Goal: Information Seeking & Learning: Learn about a topic

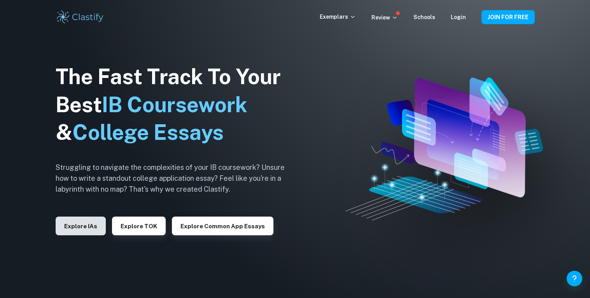
click at [98, 228] on button "Explore IAs" at bounding box center [81, 225] width 50 height 19
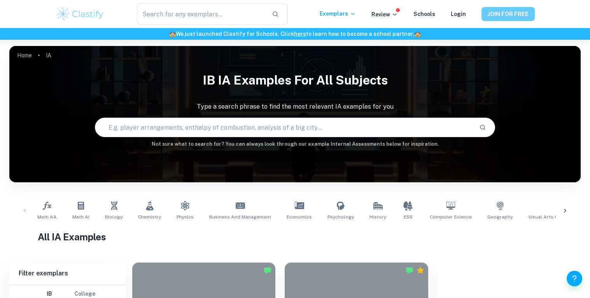
click at [512, 13] on button "JOIN FOR FREE" at bounding box center [508, 14] width 53 height 14
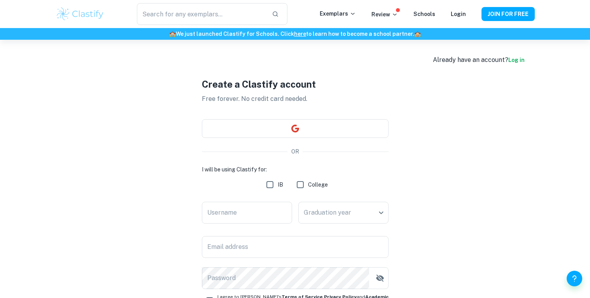
click at [271, 184] on input "IB" at bounding box center [270, 185] width 16 height 16
checkbox input "true"
click at [265, 210] on input "Username" at bounding box center [247, 212] width 90 height 22
type input "Miglizzy75"
click at [359, 217] on body "We value your privacy We use cookies to enhance your browsing experience, serve…" at bounding box center [295, 189] width 590 height 298
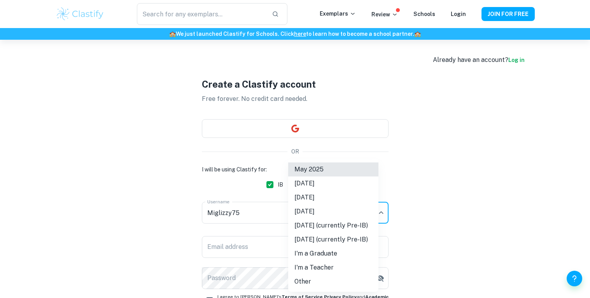
click at [327, 197] on li "[DATE]" at bounding box center [333, 197] width 90 height 14
type input "M26"
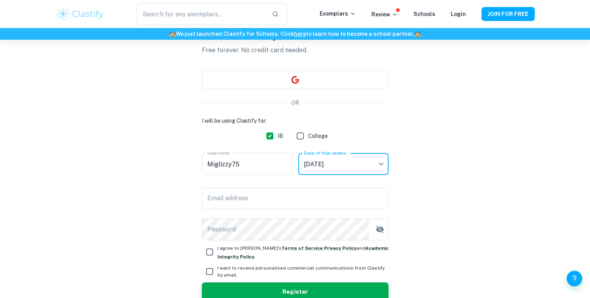
scroll to position [50, 0]
click at [348, 201] on input "Email address" at bounding box center [295, 197] width 187 height 22
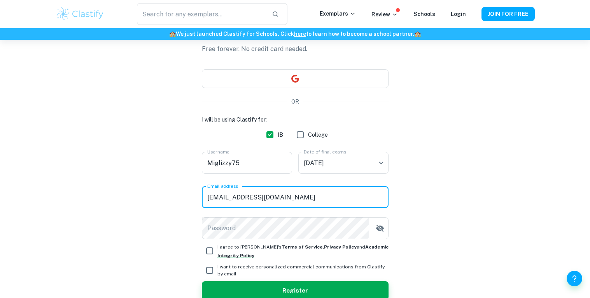
type input "[EMAIL_ADDRESS][DOMAIN_NAME]"
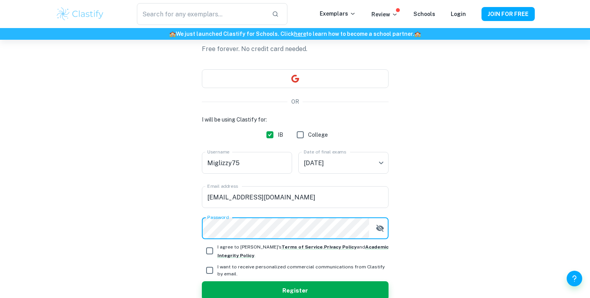
click at [376, 231] on icon "button" at bounding box center [379, 227] width 9 height 9
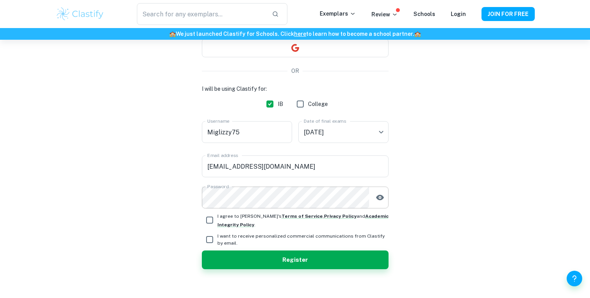
scroll to position [80, 0]
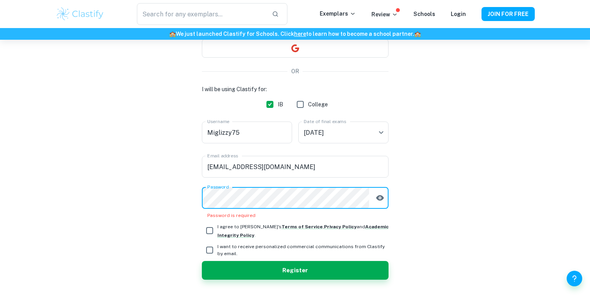
click at [448, 190] on div "Create a Clastify account Free forever. No credit card needed. OR I will be usi…" at bounding box center [295, 138] width 479 height 357
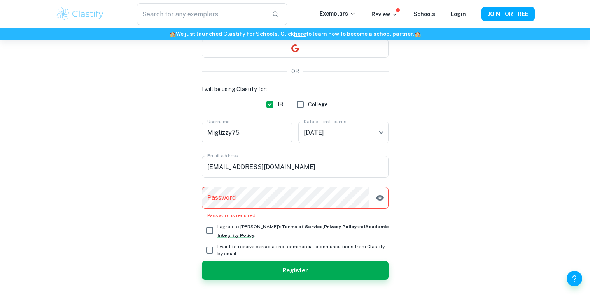
click at [337, 185] on div "I will be using Clastify for: IB College Username Miglizzy75 Username Date of f…" at bounding box center [295, 152] width 187 height 134
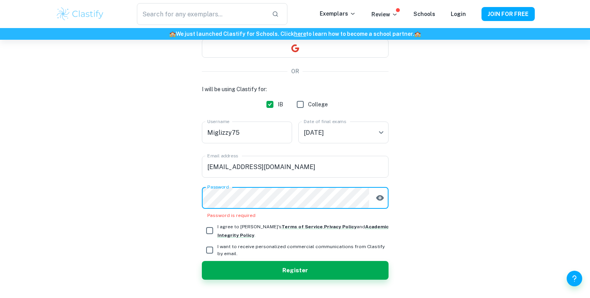
click at [439, 173] on div "Create a Clastify account Free forever. No credit card needed. OR I will be usi…" at bounding box center [295, 138] width 479 height 357
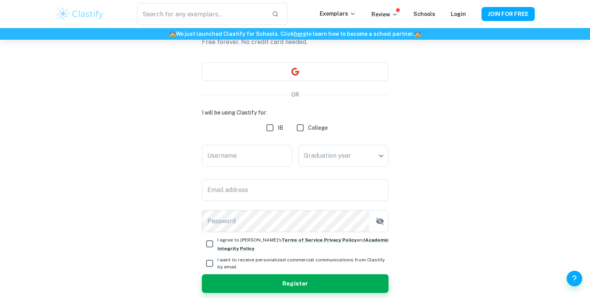
scroll to position [53, 0]
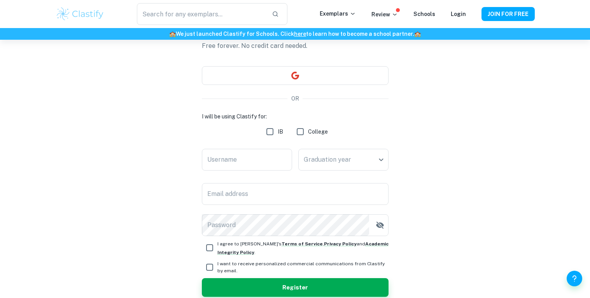
click at [268, 134] on input "IB" at bounding box center [270, 132] width 16 height 16
checkbox input "true"
click at [317, 164] on body "We value your privacy We use cookies to enhance your browsing experience, serve…" at bounding box center [295, 136] width 590 height 298
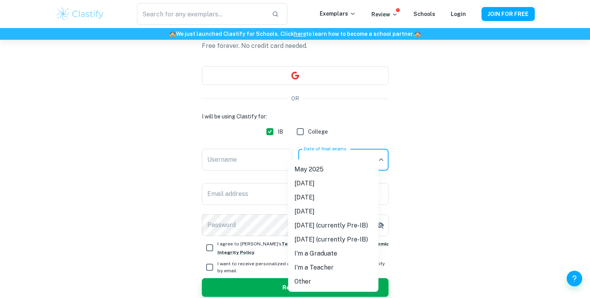
click at [317, 194] on li "[DATE]" at bounding box center [333, 197] width 90 height 14
type input "M26"
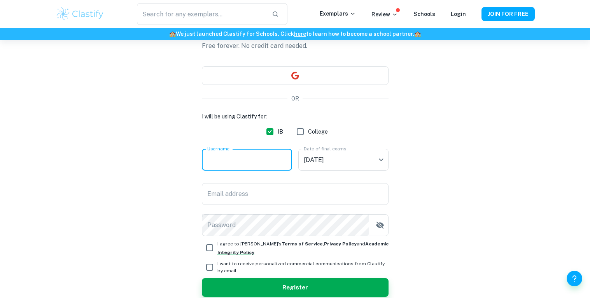
click at [271, 161] on input "Username" at bounding box center [247, 160] width 90 height 22
type input "Miglizzy"
click at [252, 204] on input "Email address" at bounding box center [295, 194] width 187 height 22
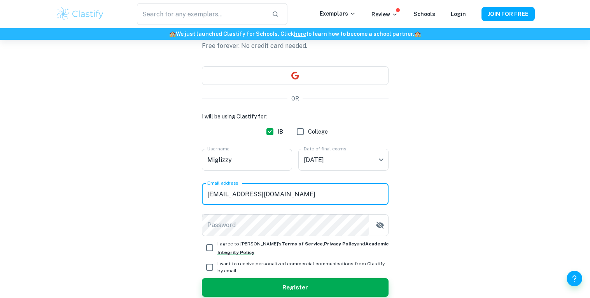
type input "[EMAIL_ADDRESS][DOMAIN_NAME]"
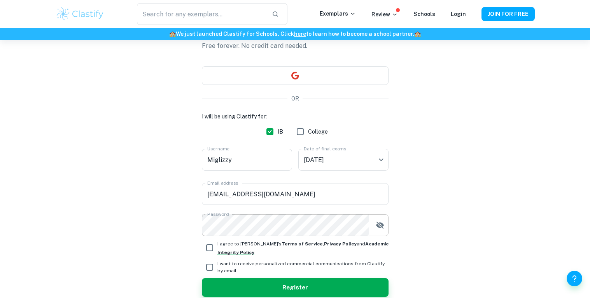
scroll to position [89, 0]
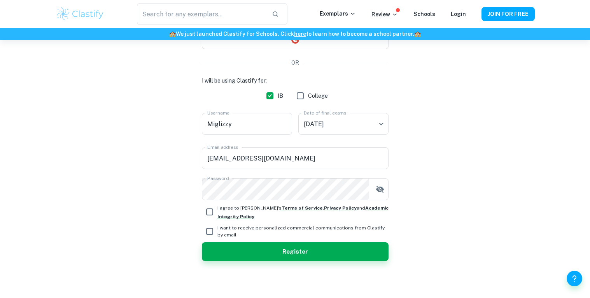
click at [208, 211] on input "I agree to [PERSON_NAME]'s Terms of Service , Privacy Policy and Academic Integ…" at bounding box center [210, 212] width 16 height 16
checkbox input "true"
click at [209, 233] on input "I want to receive personalized commercial communications from Clastify by email." at bounding box center [210, 231] width 16 height 16
checkbox input "false"
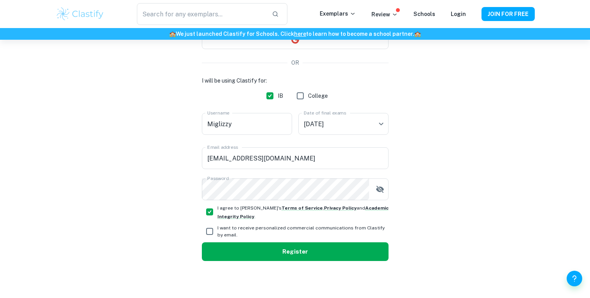
click at [231, 246] on button "Register" at bounding box center [295, 251] width 187 height 19
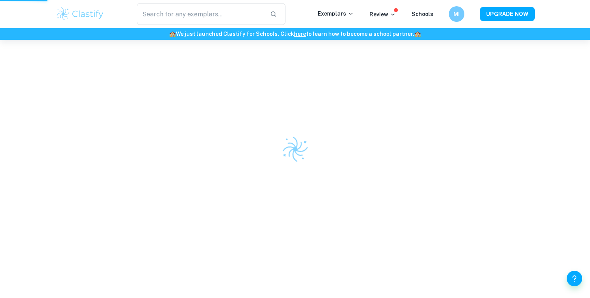
scroll to position [40, 0]
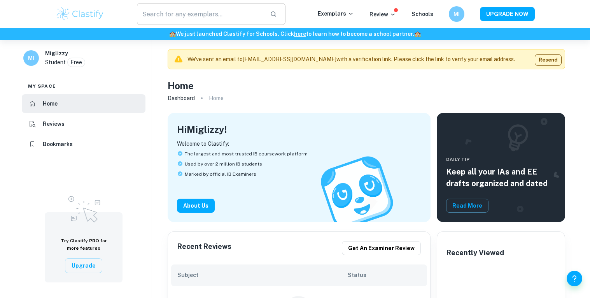
click at [227, 23] on input "text" at bounding box center [200, 14] width 127 height 22
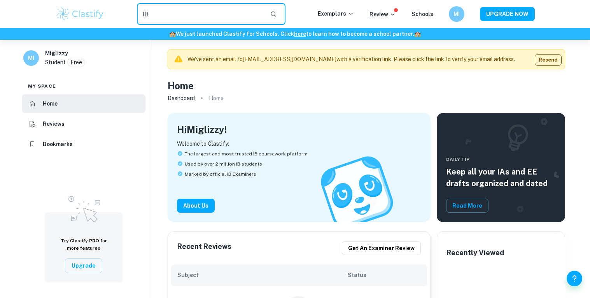
type input "I"
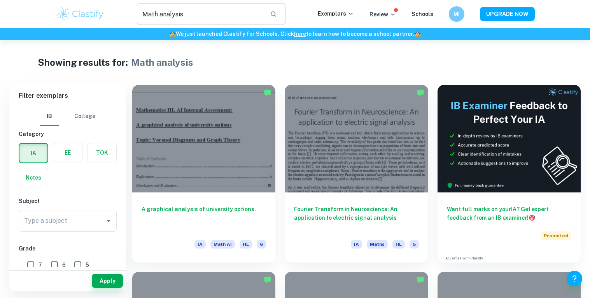
click at [185, 11] on input "Math analysis" at bounding box center [200, 14] width 127 height 22
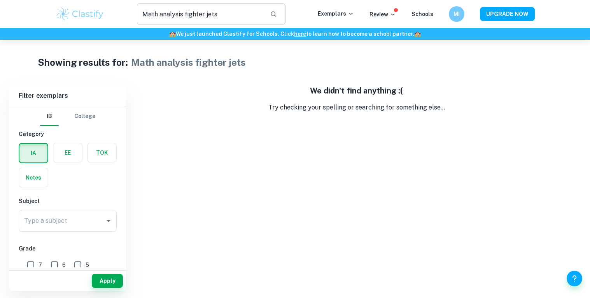
click at [207, 14] on input "Math analysis fighter jets" at bounding box center [200, 14] width 127 height 22
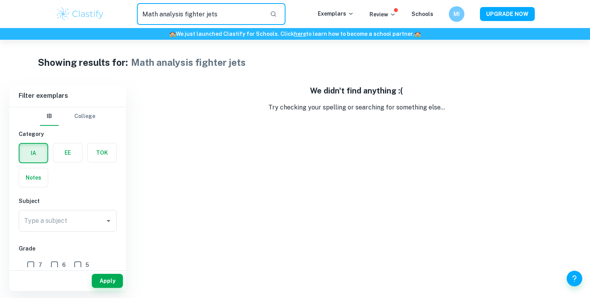
click at [220, 17] on input "Math analysis fighter jets" at bounding box center [200, 14] width 127 height 22
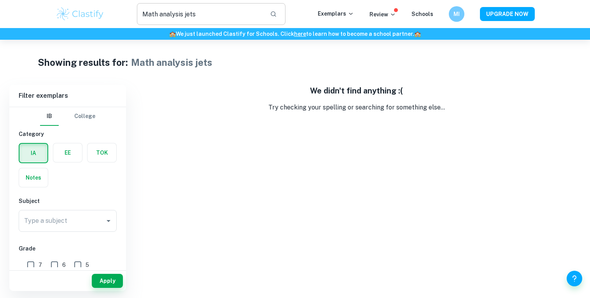
click at [219, 14] on input "Math analysis jets" at bounding box center [200, 14] width 127 height 22
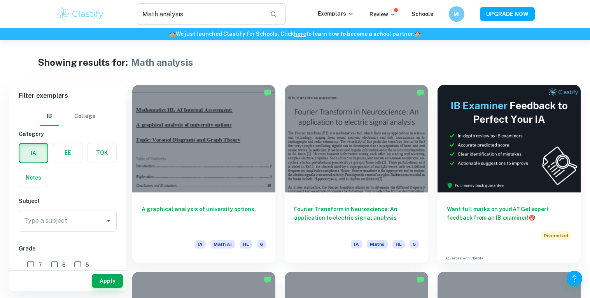
click at [214, 17] on input "Math analysis" at bounding box center [200, 14] width 127 height 22
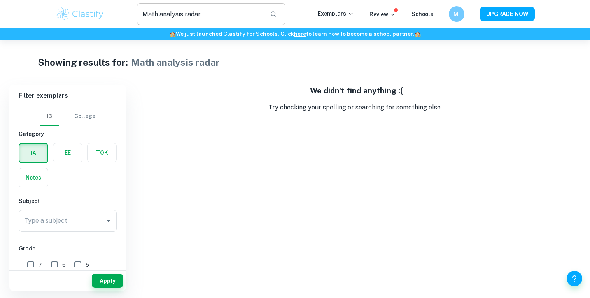
click at [210, 18] on input "Math analysis radar" at bounding box center [200, 14] width 127 height 22
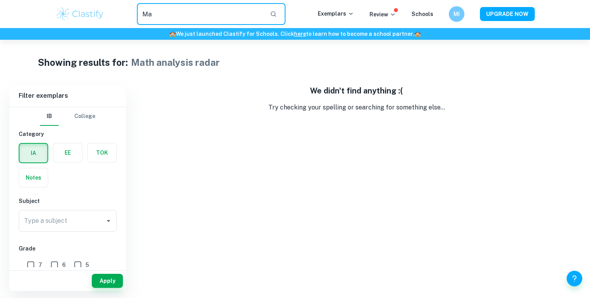
type input "M"
type input "Radar"
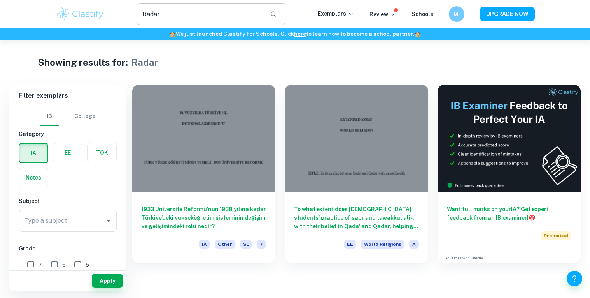
click at [207, 17] on input "Radar" at bounding box center [200, 14] width 127 height 22
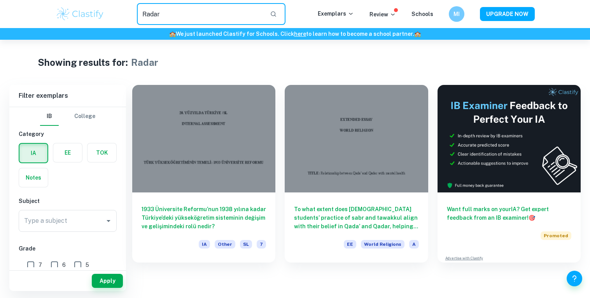
click at [207, 17] on input "Radar" at bounding box center [200, 14] width 127 height 22
type input "rocket"
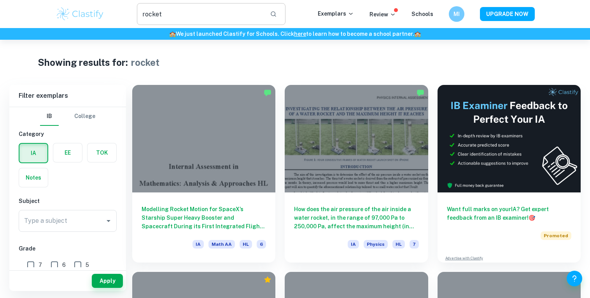
click at [207, 20] on input "rocket" at bounding box center [200, 14] width 127 height 22
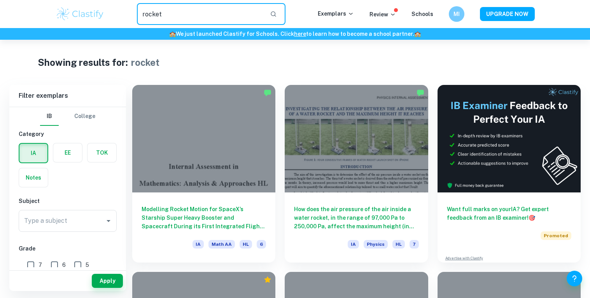
click at [207, 20] on input "rocket" at bounding box center [200, 14] width 127 height 22
type input "missiles"
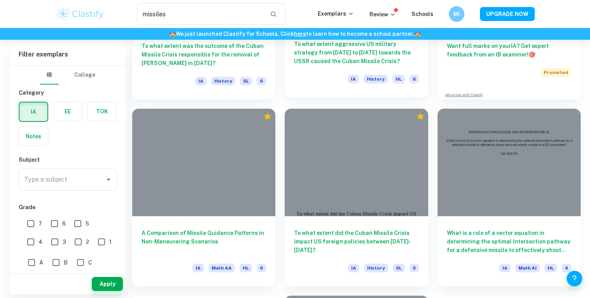
scroll to position [169, 0]
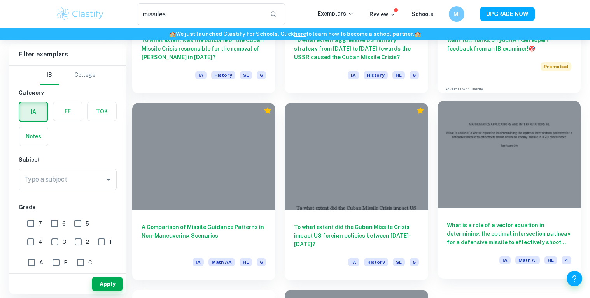
click at [491, 238] on h6 "What is a role of a vector equation in determining the optimal intersection pat…" at bounding box center [509, 234] width 124 height 26
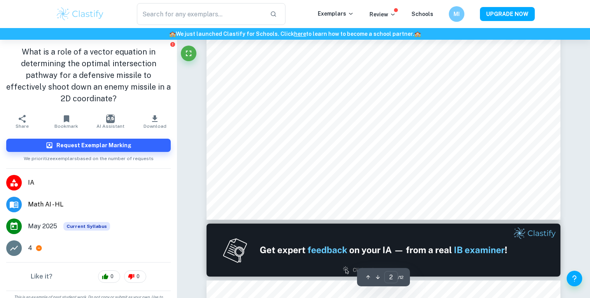
type input "1"
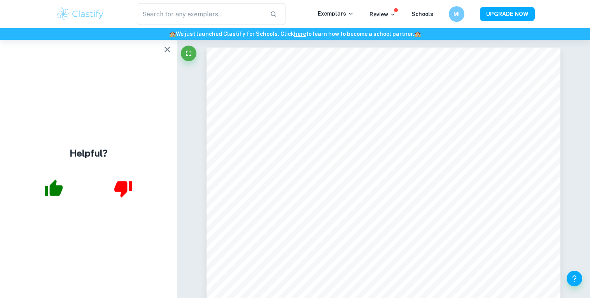
click at [59, 191] on icon "button" at bounding box center [54, 187] width 18 height 16
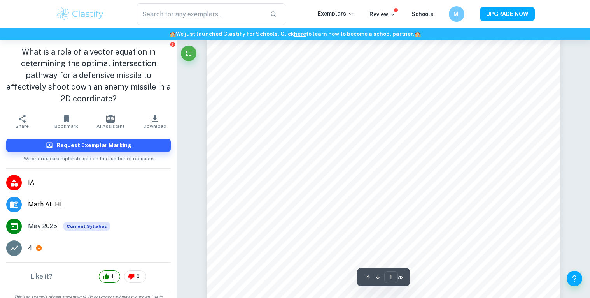
scroll to position [68, 0]
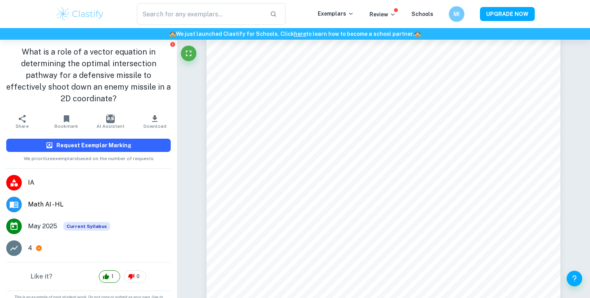
click at [114, 141] on h6 "Request Exemplar Marking" at bounding box center [93, 145] width 75 height 9
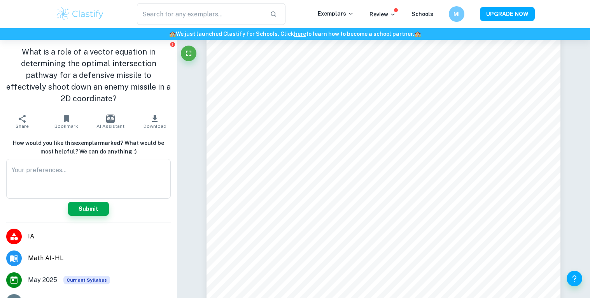
click at [130, 139] on h6 "How would you like this exemplar marked? What would be most helpful? We can do …" at bounding box center [88, 146] width 165 height 17
click at [152, 64] on h1 "What is a role of a vector equation in determining the optimal intersection pat…" at bounding box center [88, 75] width 165 height 58
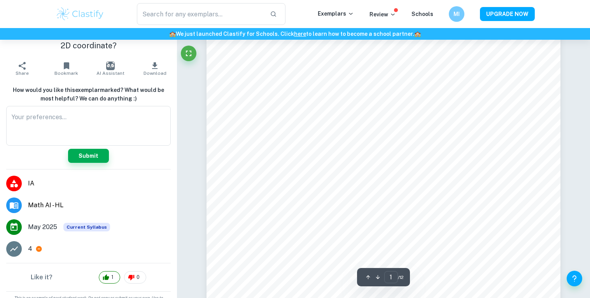
scroll to position [0, 0]
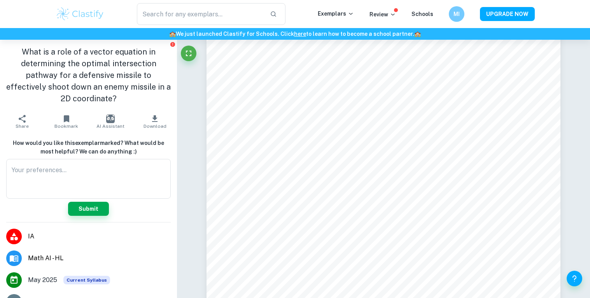
type input "missiles"
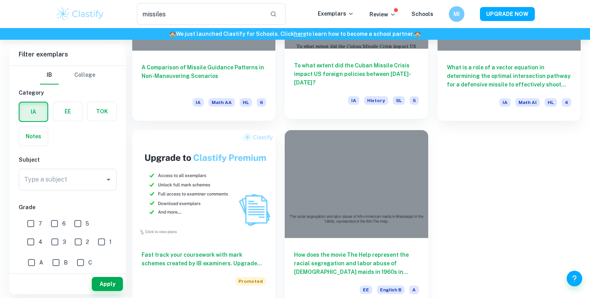
scroll to position [332, 0]
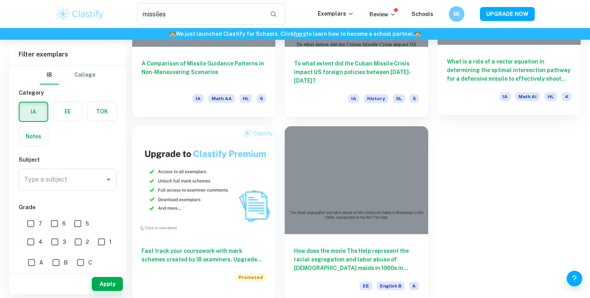
click at [495, 57] on h6 "What is a role of a vector equation in determining the optimal intersection pat…" at bounding box center [509, 70] width 124 height 26
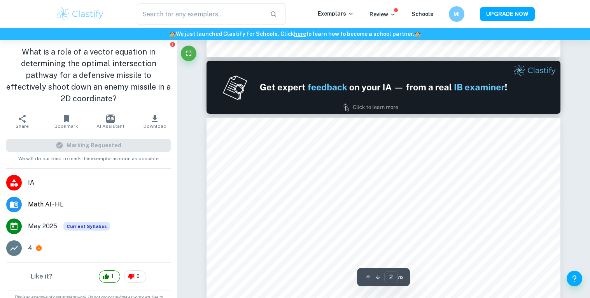
type input "1"
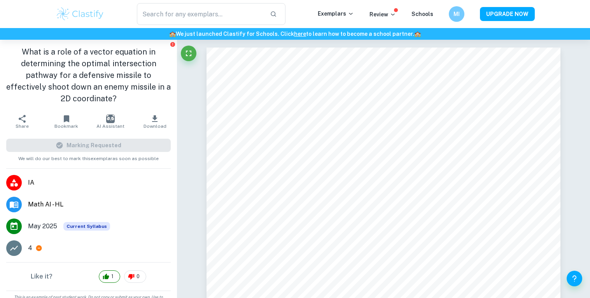
click at [134, 72] on h1 "What is a role of a vector equation in determining the optimal intersection pat…" at bounding box center [88, 75] width 165 height 58
click at [67, 200] on span "Math AI - HL" at bounding box center [99, 204] width 143 height 9
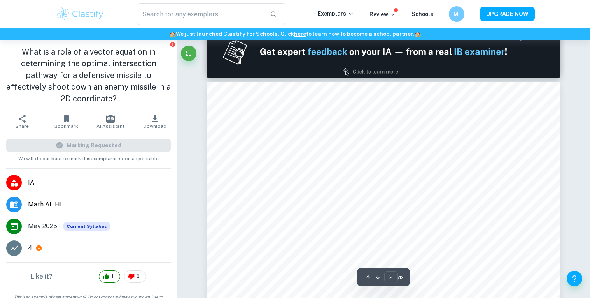
scroll to position [485, 0]
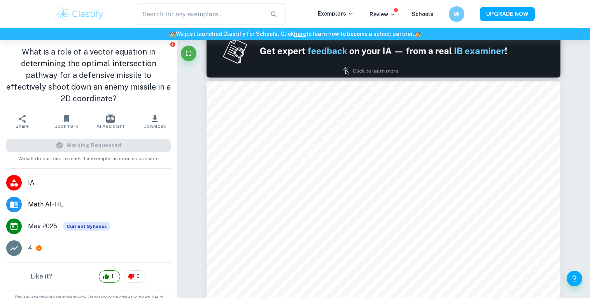
click at [30, 262] on div "Like it? 1 0" at bounding box center [88, 276] width 177 height 28
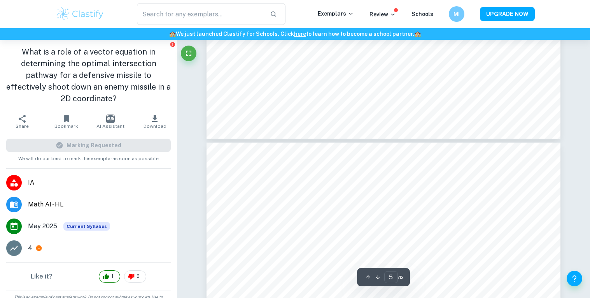
type input "6"
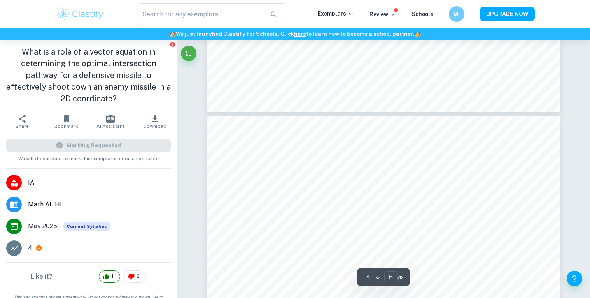
scroll to position [2353, 0]
type input "missiles"
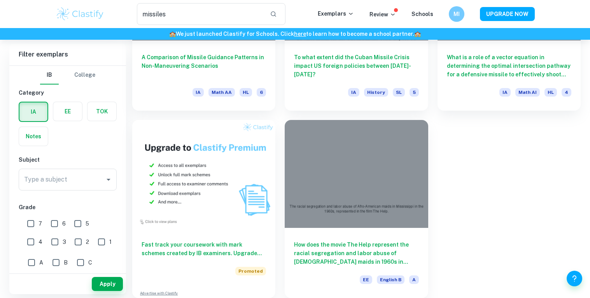
scroll to position [332, 0]
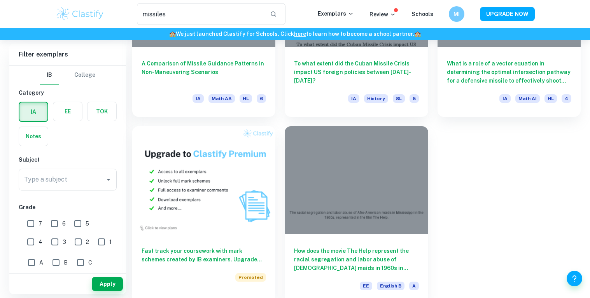
click at [31, 221] on input "7" at bounding box center [31, 223] width 16 height 16
checkbox input "true"
click at [48, 220] on input "6" at bounding box center [55, 223] width 16 height 16
checkbox input "true"
click at [47, 235] on input "3" at bounding box center [55, 242] width 16 height 16
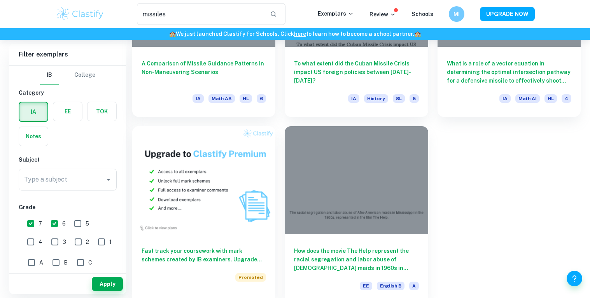
checkbox input "true"
click at [70, 240] on input "2" at bounding box center [78, 242] width 16 height 16
checkbox input "true"
click at [47, 236] on input "3" at bounding box center [55, 242] width 16 height 16
checkbox input "false"
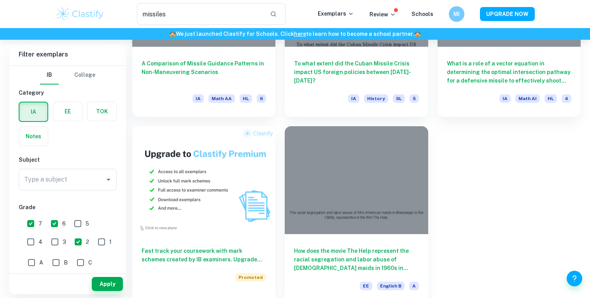
click at [70, 240] on input "2" at bounding box center [78, 242] width 16 height 16
checkbox input "false"
click at [65, 180] on div "Type a subject Type a subject" at bounding box center [68, 179] width 98 height 22
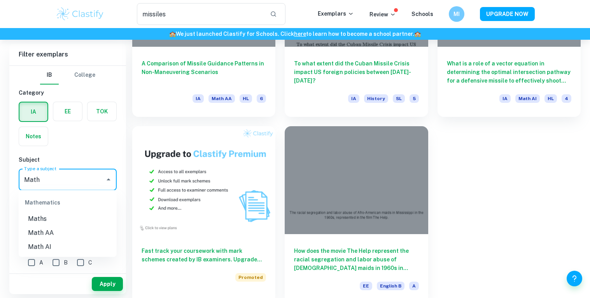
scroll to position [338, 0]
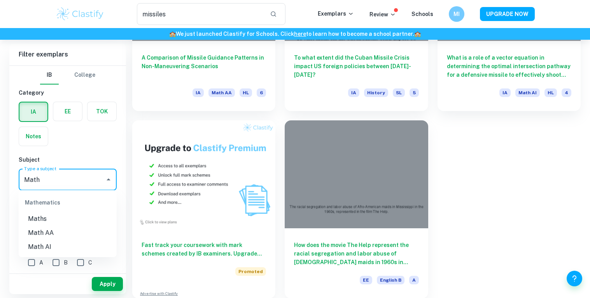
click at [65, 229] on li "Math AA" at bounding box center [68, 233] width 98 height 14
click at [44, 229] on li "Math AI" at bounding box center [68, 233] width 98 height 14
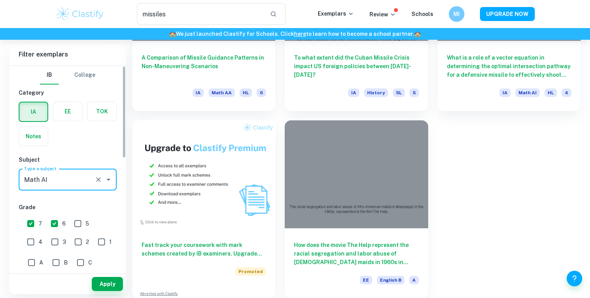
click at [85, 182] on input "Math AI" at bounding box center [56, 179] width 69 height 15
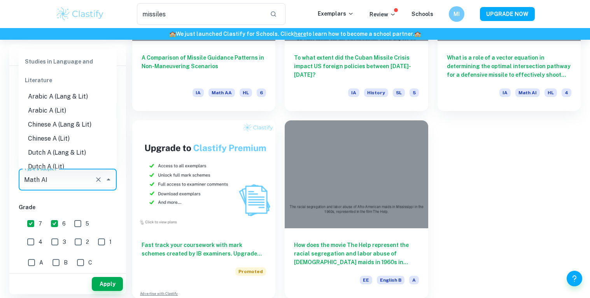
scroll to position [1031, 0]
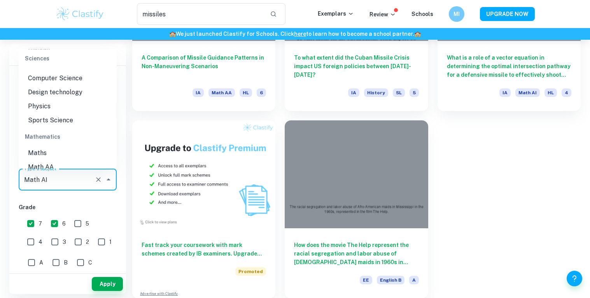
click at [64, 160] on li "Math AA" at bounding box center [68, 167] width 98 height 14
type input "Math AA"
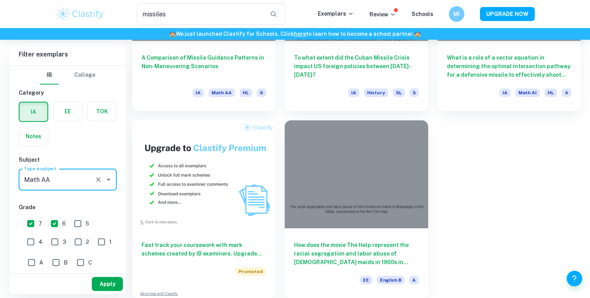
click at [105, 285] on button "Apply" at bounding box center [107, 284] width 31 height 14
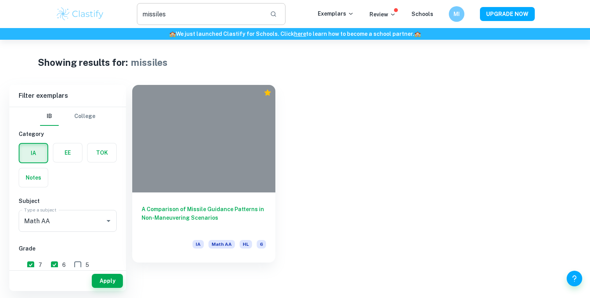
click at [237, 18] on input "missiles" at bounding box center [200, 14] width 127 height 22
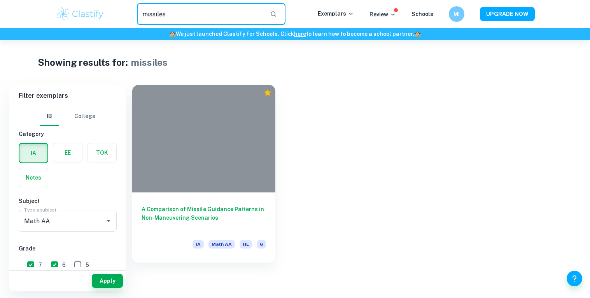
click at [237, 18] on input "missiles" at bounding box center [200, 14] width 127 height 22
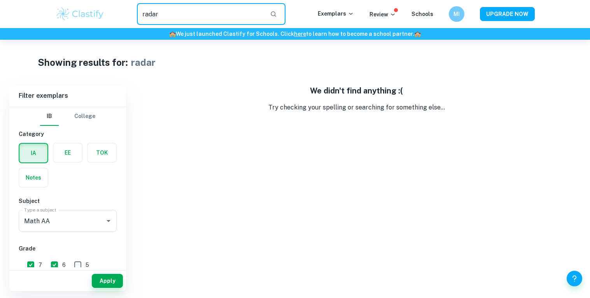
click at [182, 18] on input "radar" at bounding box center [200, 14] width 127 height 22
type input "r"
type input "missiles"
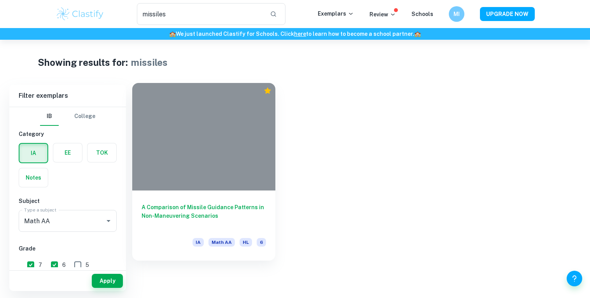
click at [200, 208] on h6 "A Comparison of Missile Guidance Patterns in Non-Maneuvering Scenarios" at bounding box center [204, 216] width 124 height 26
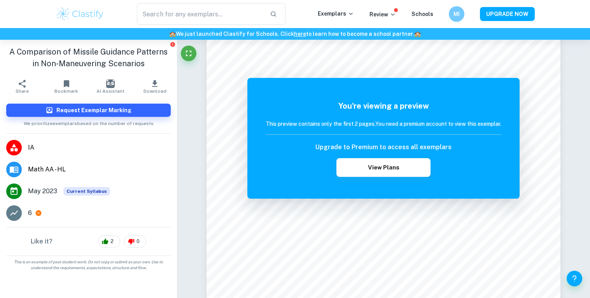
scroll to position [64, 0]
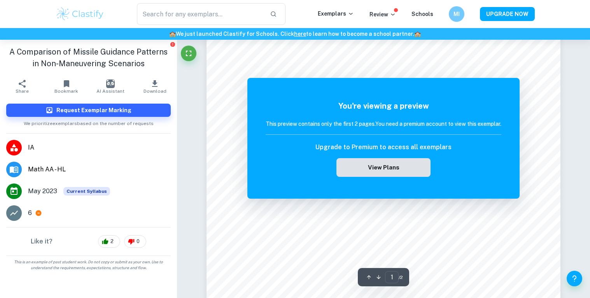
click at [380, 171] on button "View Plans" at bounding box center [383, 167] width 94 height 19
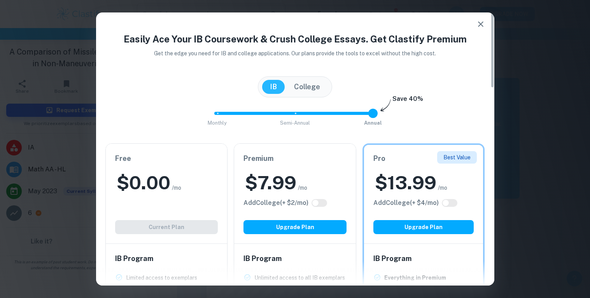
click at [481, 21] on icon "button" at bounding box center [480, 23] width 9 height 9
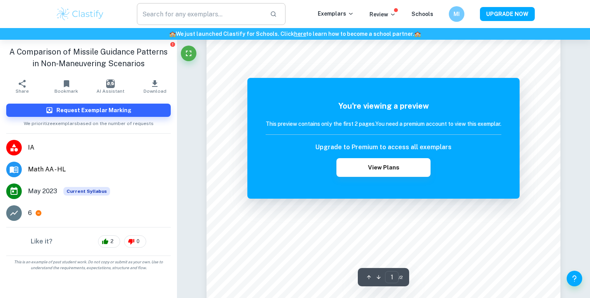
click at [217, 21] on input "text" at bounding box center [200, 14] width 127 height 22
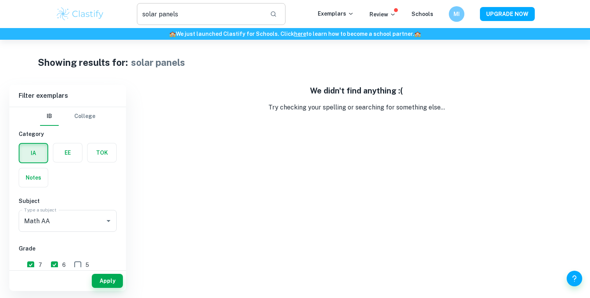
click at [228, 18] on input "solar panels" at bounding box center [200, 14] width 127 height 22
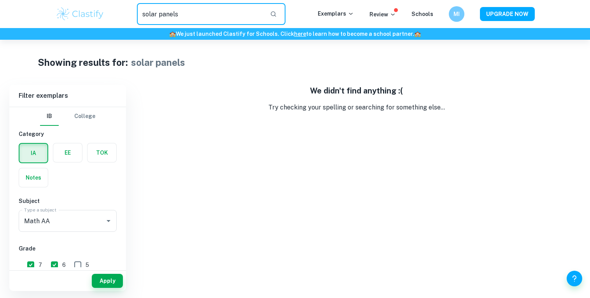
click at [228, 18] on input "solar panels" at bounding box center [200, 14] width 127 height 22
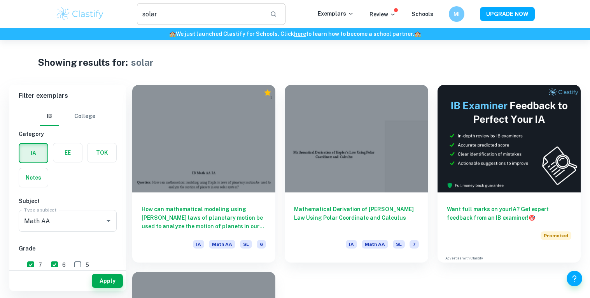
click at [196, 15] on input "solar" at bounding box center [200, 14] width 127 height 22
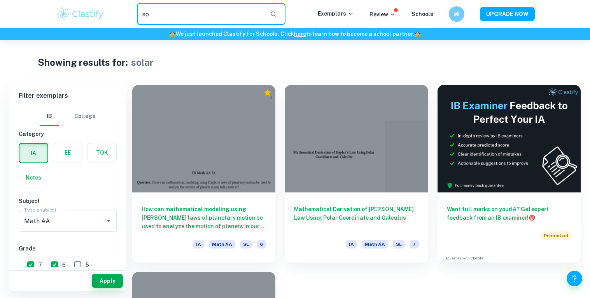
type input "s"
type input "panels"
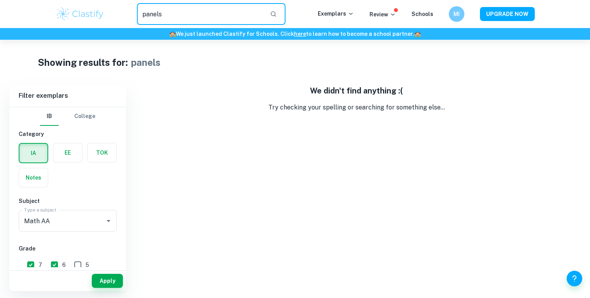
click at [185, 13] on input "panels" at bounding box center [200, 14] width 127 height 22
type input "solar"
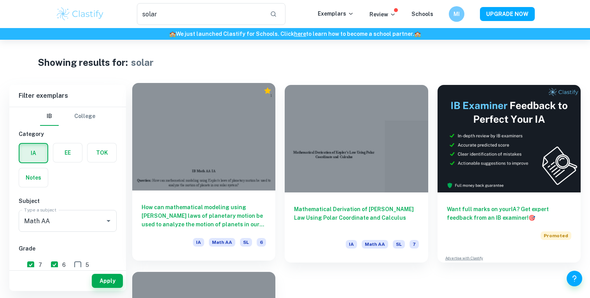
click at [257, 114] on div at bounding box center [203, 136] width 143 height 107
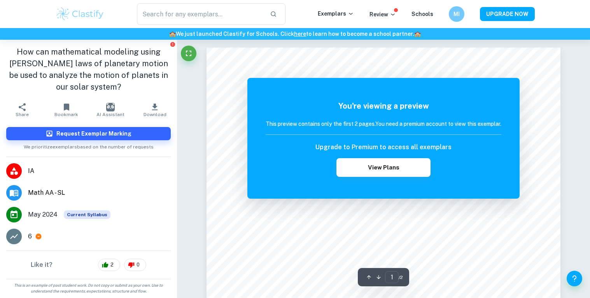
type input "solar"
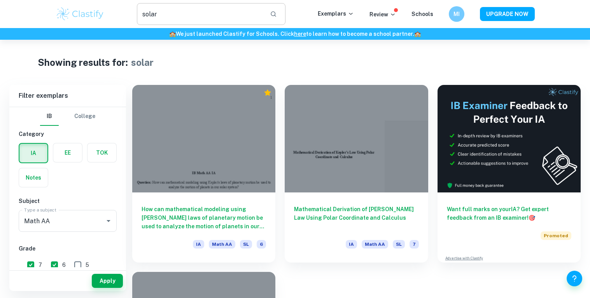
click at [236, 16] on input "solar" at bounding box center [200, 14] width 127 height 22
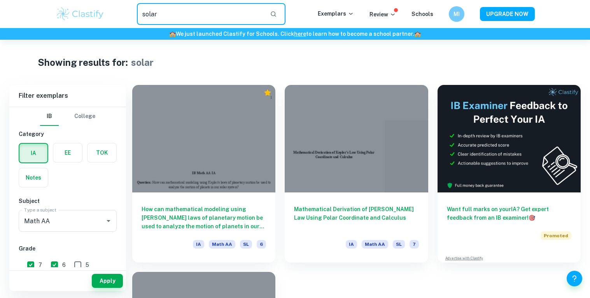
click at [236, 16] on input "solar" at bounding box center [200, 14] width 127 height 22
click at [194, 16] on input "text" at bounding box center [200, 14] width 127 height 22
type input "rollercoaster"
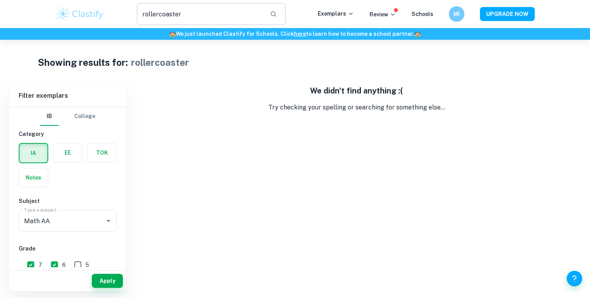
click at [199, 17] on input "rollercoaster" at bounding box center [200, 14] width 127 height 22
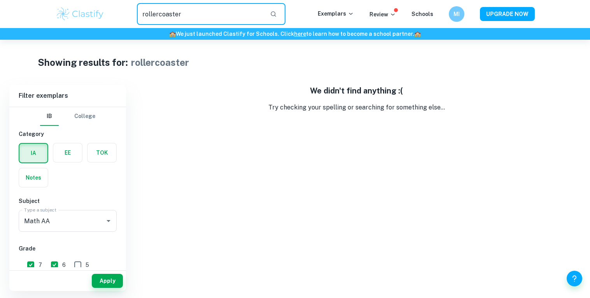
click at [199, 17] on input "rollercoaster" at bounding box center [200, 14] width 127 height 22
click at [105, 282] on button "Apply" at bounding box center [107, 280] width 31 height 14
type input "rollercoaster"
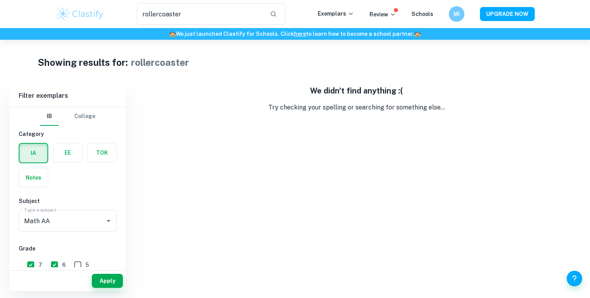
click at [105, 282] on button "Apply" at bounding box center [107, 280] width 31 height 14
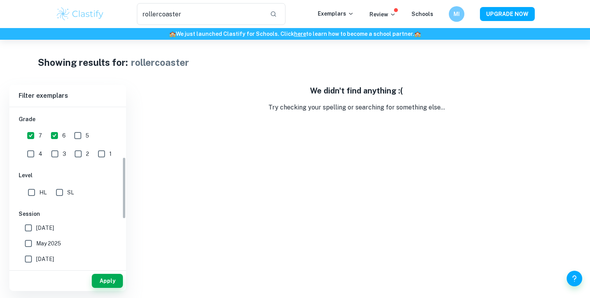
scroll to position [128, 0]
click at [65, 198] on input "SL" at bounding box center [60, 193] width 16 height 16
checkbox input "true"
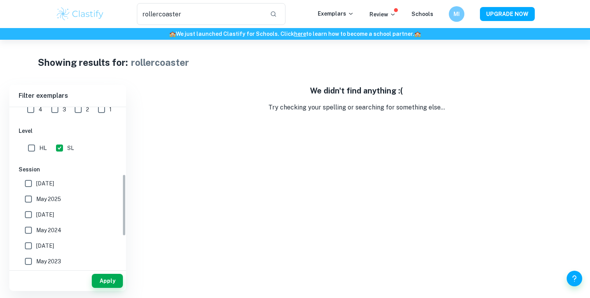
scroll to position [174, 0]
click at [32, 183] on input "[DATE]" at bounding box center [29, 183] width 16 height 16
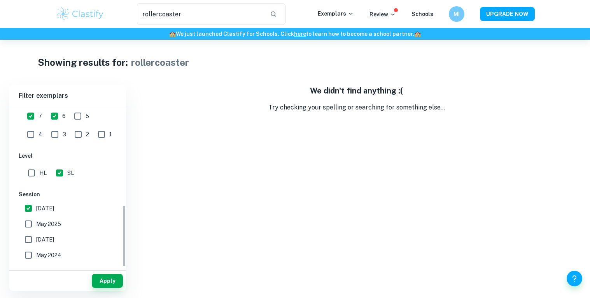
scroll to position [252, 0]
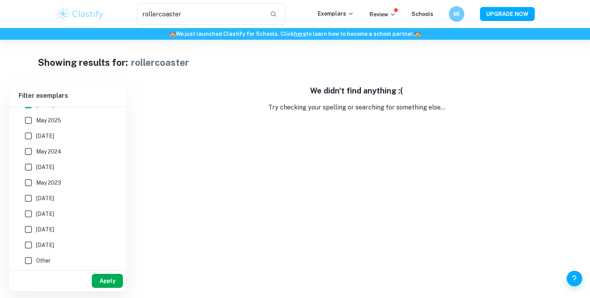
click at [104, 277] on button "Apply" at bounding box center [107, 280] width 31 height 14
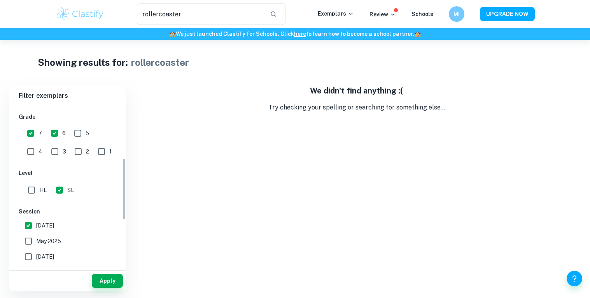
scroll to position [132, 0]
click at [26, 220] on input "[DATE]" at bounding box center [29, 225] width 16 height 16
checkbox input "false"
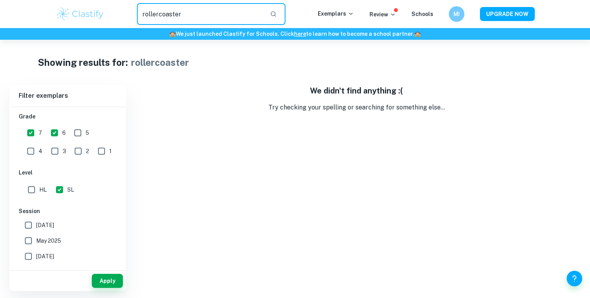
click at [210, 16] on input "rollercoaster" at bounding box center [200, 14] width 127 height 22
click at [210, 17] on input "text" at bounding box center [200, 14] width 127 height 22
click at [341, 12] on p "Exemplars" at bounding box center [336, 13] width 36 height 9
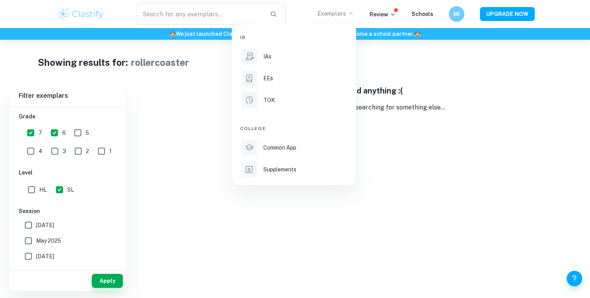
click at [341, 12] on div at bounding box center [295, 149] width 590 height 298
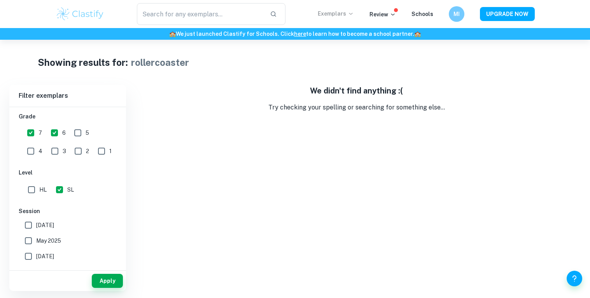
click at [341, 12] on p "Exemplars" at bounding box center [336, 13] width 36 height 9
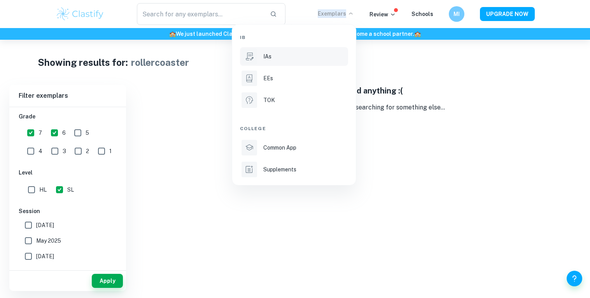
click at [270, 53] on p "IAs" at bounding box center [267, 56] width 8 height 9
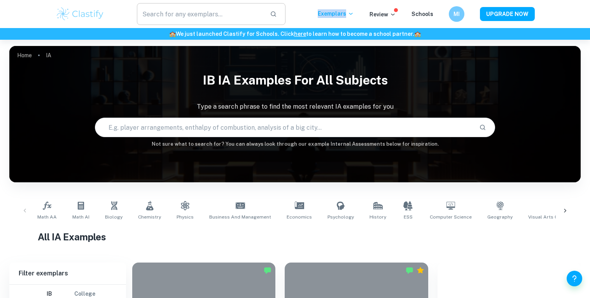
click at [235, 18] on input "text" at bounding box center [200, 14] width 127 height 22
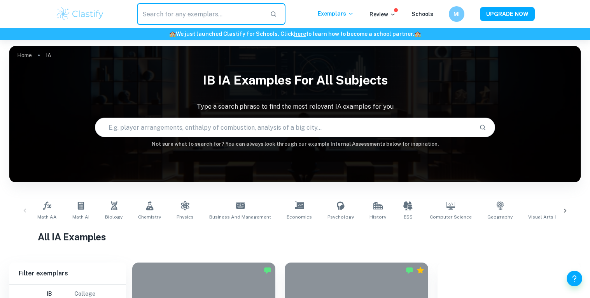
type input "m"
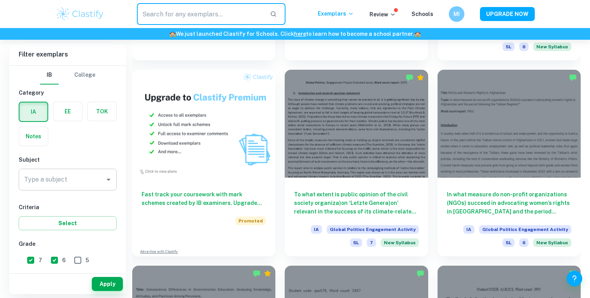
click at [75, 183] on input "Type a subject" at bounding box center [61, 179] width 79 height 15
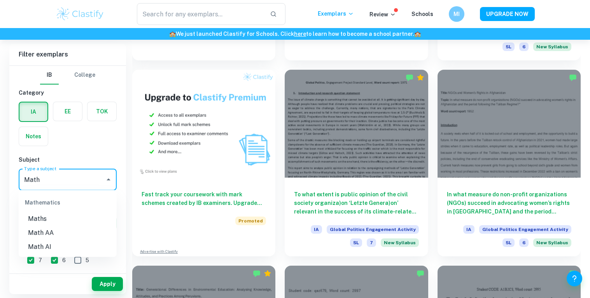
click at [62, 230] on li "Math AA" at bounding box center [68, 233] width 98 height 14
type input "Math AA"
click at [105, 282] on button "Apply" at bounding box center [107, 284] width 31 height 14
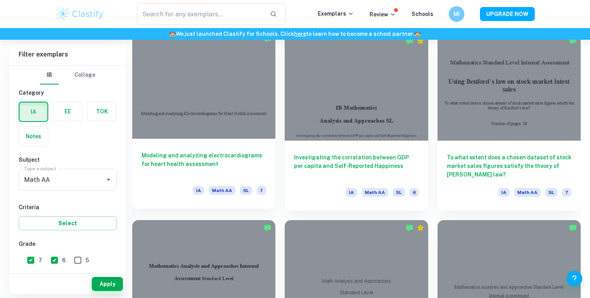
scroll to position [974, 0]
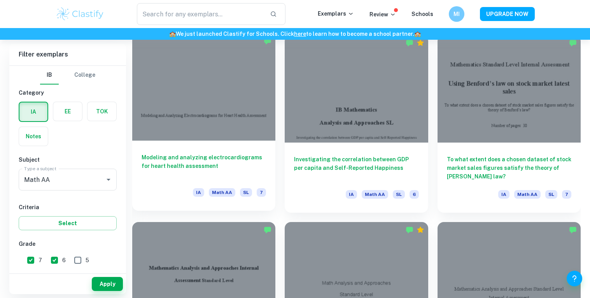
click at [240, 103] on div at bounding box center [203, 86] width 143 height 107
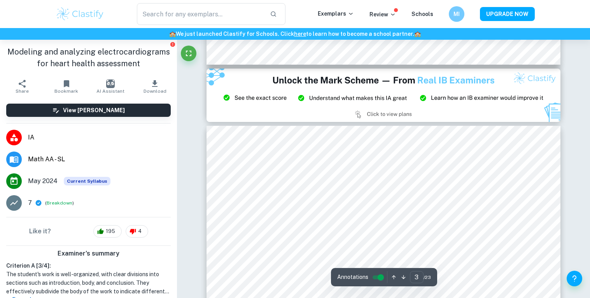
scroll to position [1046, 0]
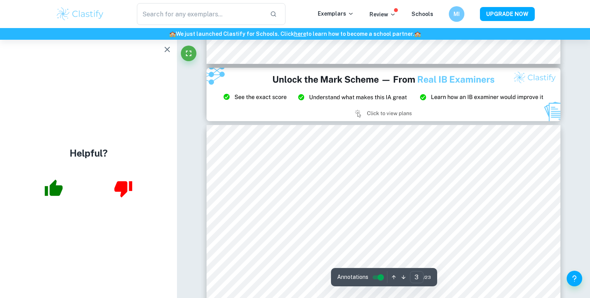
click at [59, 186] on icon "button" at bounding box center [54, 187] width 18 height 16
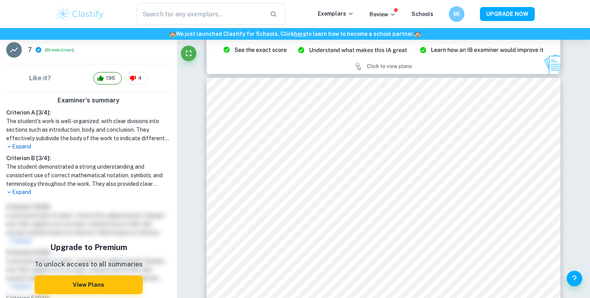
scroll to position [157, 0]
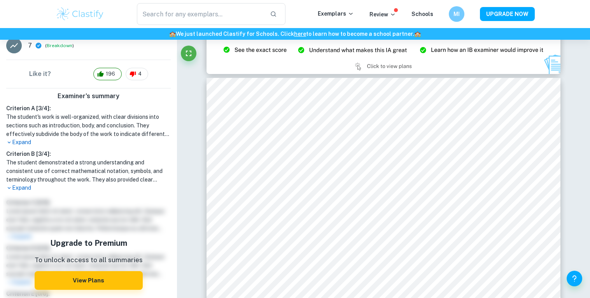
click at [25, 188] on p "Expand" at bounding box center [88, 188] width 165 height 8
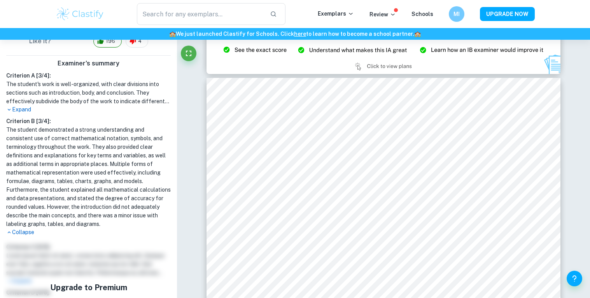
scroll to position [189, 0]
click at [24, 232] on p "Collapse" at bounding box center [88, 232] width 165 height 8
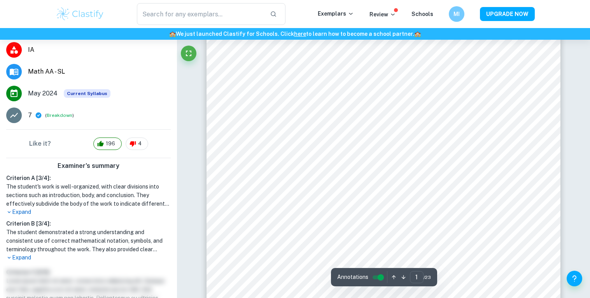
scroll to position [95, 0]
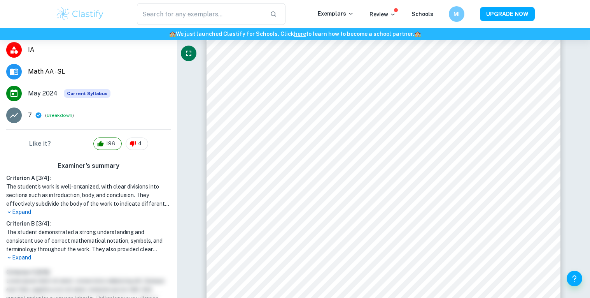
click at [187, 51] on icon "Fullscreen" at bounding box center [188, 53] width 5 height 5
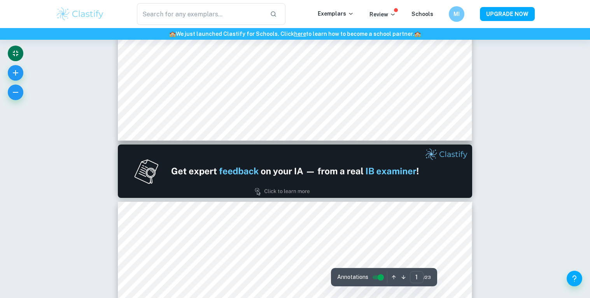
scroll to position [0, 0]
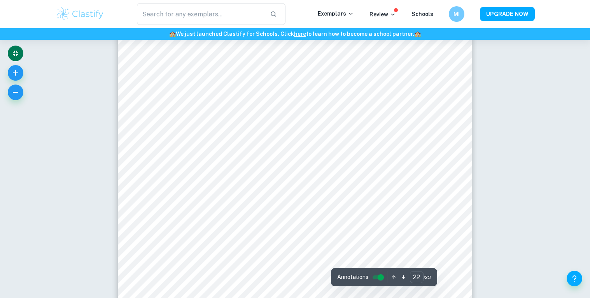
type input "23"
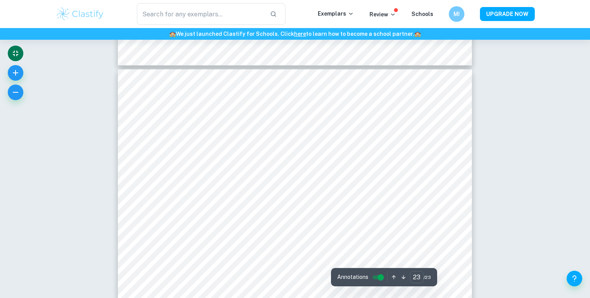
scroll to position [11359, 0]
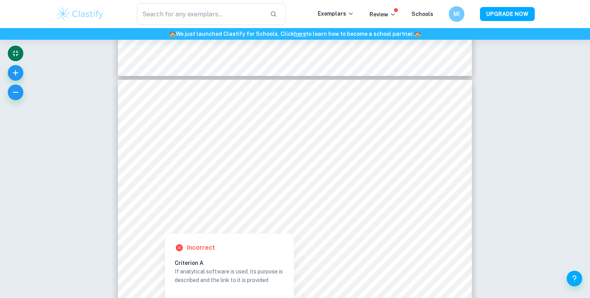
click at [162, 222] on div at bounding box center [164, 224] width 13 height 14
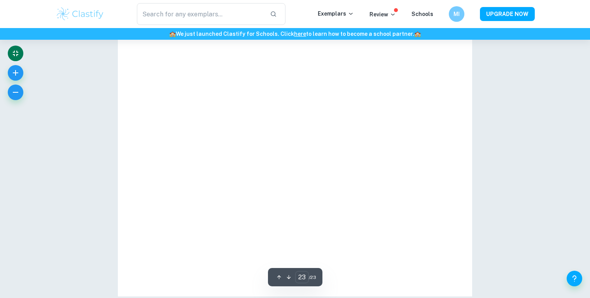
type input "23"
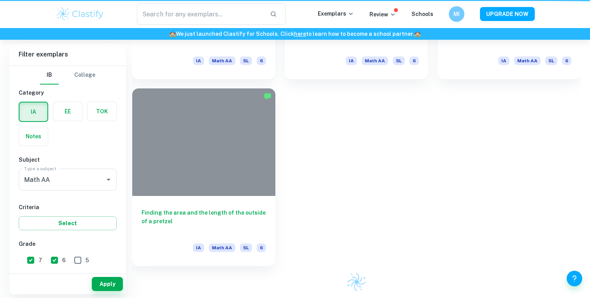
scroll to position [974, 0]
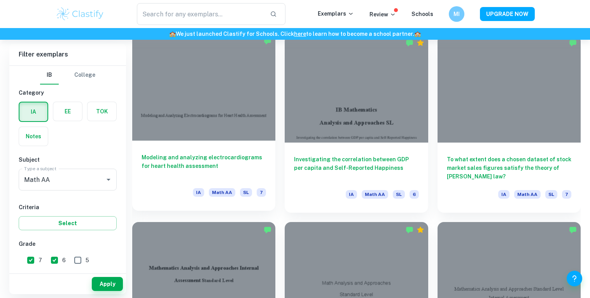
click at [243, 104] on div at bounding box center [203, 86] width 143 height 107
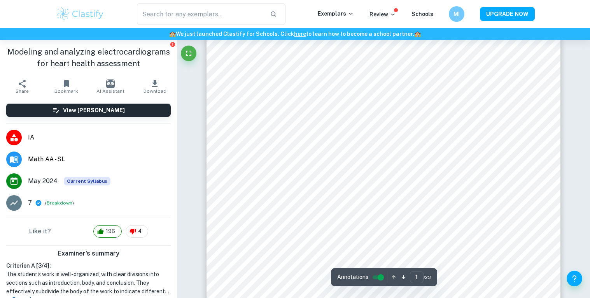
scroll to position [135, 0]
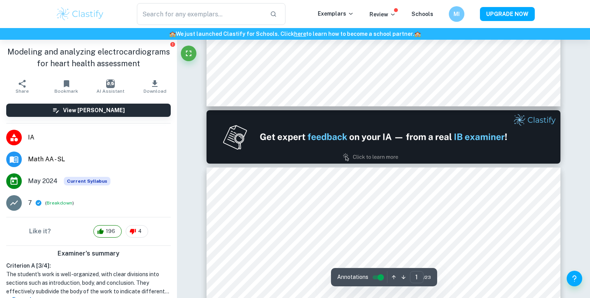
type input "2"
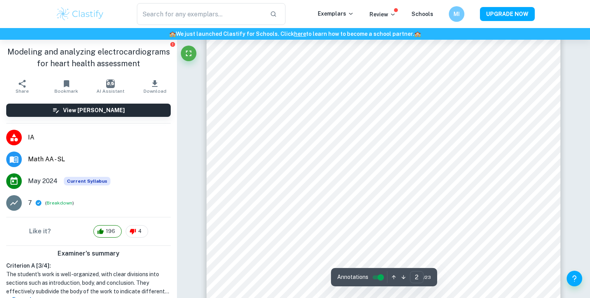
scroll to position [679, 0]
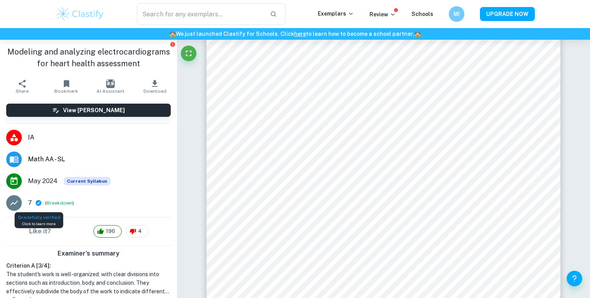
click at [37, 200] on icon at bounding box center [38, 202] width 7 height 7
click at [52, 207] on div "7 ( Breakdown )" at bounding box center [99, 202] width 143 height 9
click at [54, 203] on button "Breakdown" at bounding box center [60, 202] width 26 height 7
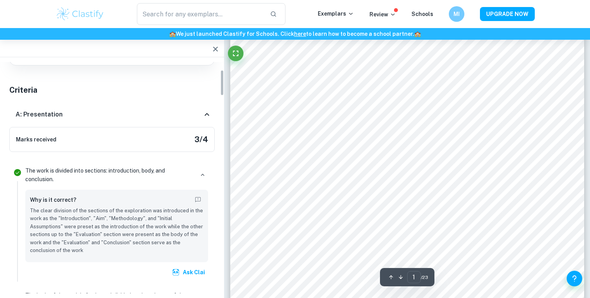
scroll to position [72, 0]
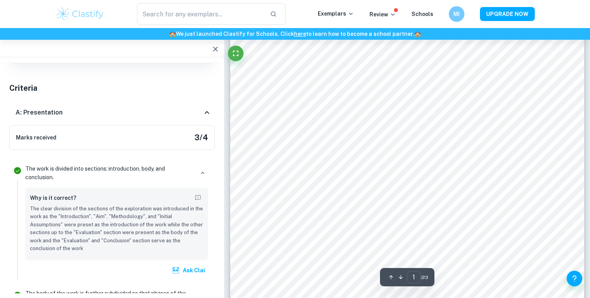
click at [181, 135] on div "Marks received 3 / 4" at bounding box center [111, 137] width 205 height 25
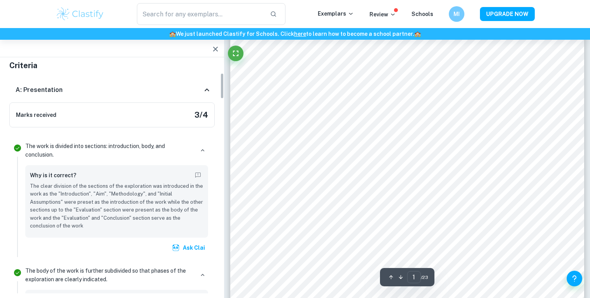
scroll to position [101, 0]
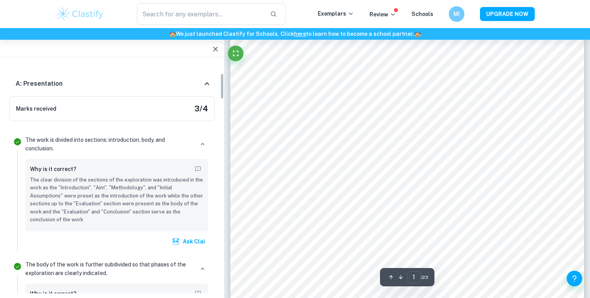
click at [210, 82] on icon at bounding box center [206, 83] width 9 height 9
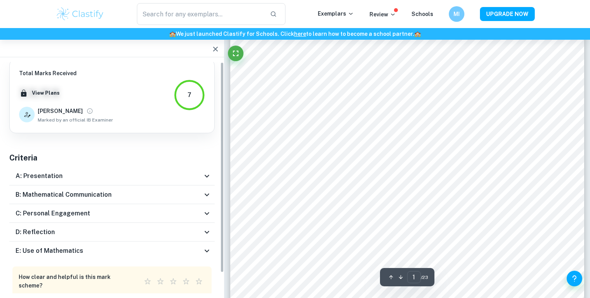
scroll to position [0, 0]
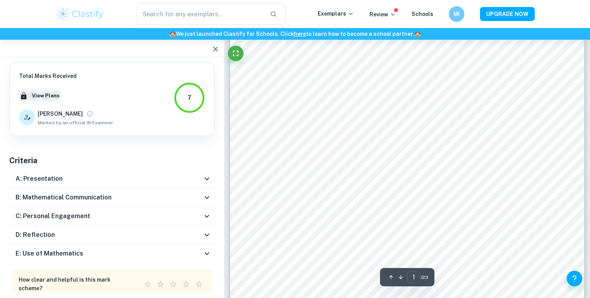
click at [173, 136] on div "Total Marks Received XX / XX View Plans [PERSON_NAME] by an official IB Examine…" at bounding box center [112, 189] width 224 height 254
click at [209, 177] on icon at bounding box center [206, 178] width 9 height 9
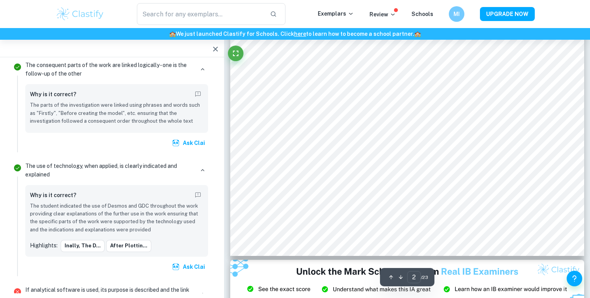
scroll to position [854, 0]
click at [89, 247] on button "inally, the d..." at bounding box center [83, 246] width 44 height 12
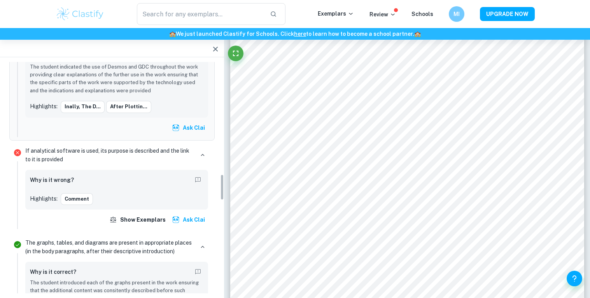
scroll to position [988, 0]
click at [86, 199] on button "Comment" at bounding box center [77, 199] width 32 height 12
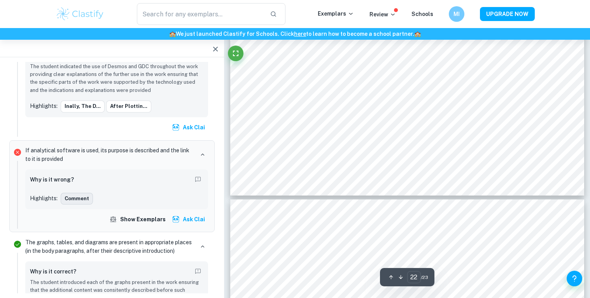
scroll to position [11242, 0]
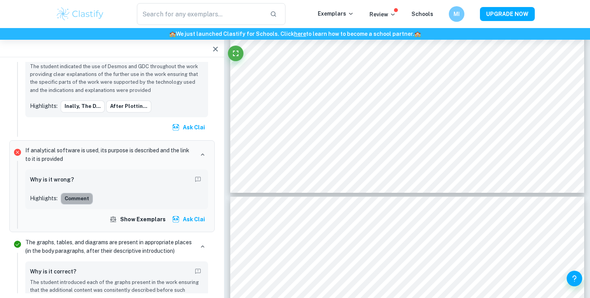
click at [81, 199] on button "Comment" at bounding box center [77, 199] width 32 height 12
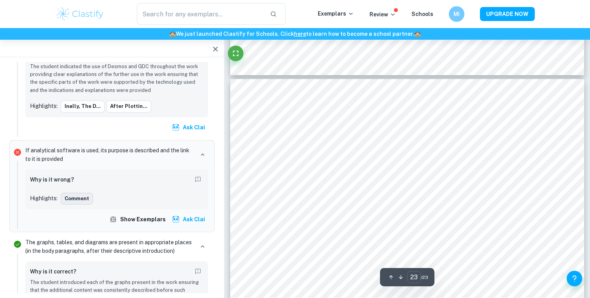
scroll to position [11413, 0]
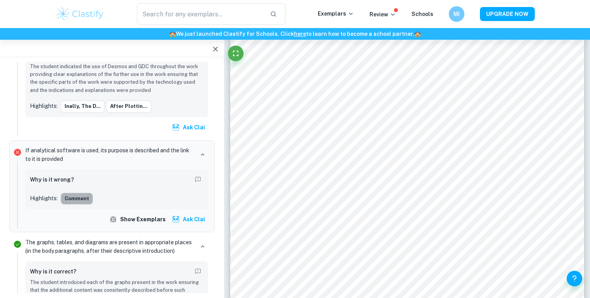
click at [82, 198] on button "Comment" at bounding box center [77, 199] width 32 height 12
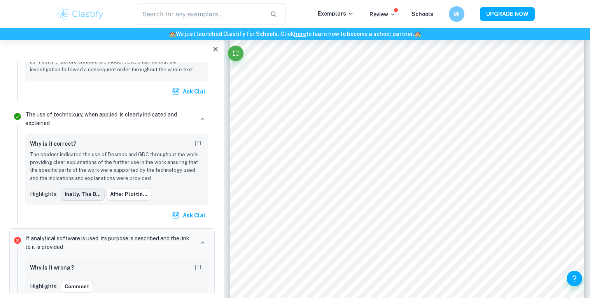
click at [86, 198] on button "inally, the d..." at bounding box center [83, 194] width 44 height 12
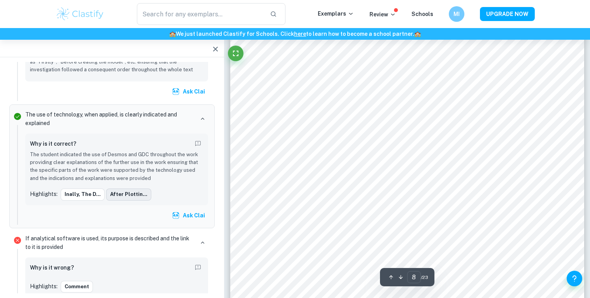
scroll to position [3811, 0]
click at [108, 194] on button "After plottin..." at bounding box center [128, 194] width 45 height 12
click at [139, 165] on p "The student indicated the use of Desmos and GDC throughout the work providing c…" at bounding box center [116, 167] width 173 height 32
click at [135, 179] on p "The student indicated the use of Desmos and GDC throughout the work providing c…" at bounding box center [116, 167] width 173 height 32
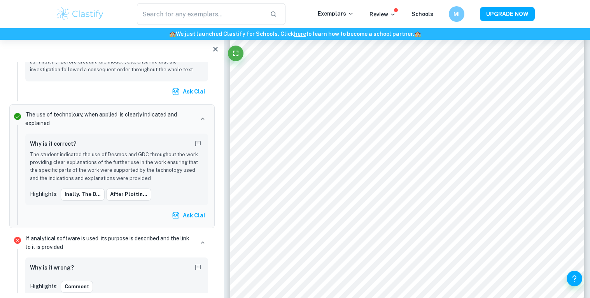
click at [135, 179] on p "The student indicated the use of Desmos and GDC throughout the work providing c…" at bounding box center [116, 167] width 173 height 32
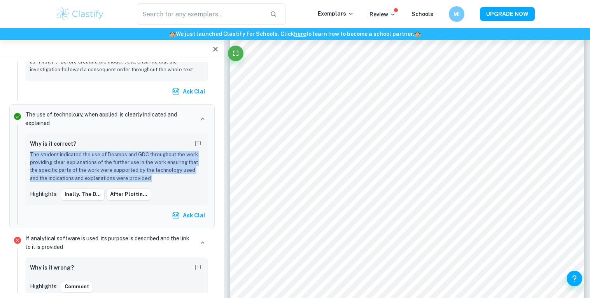
click at [135, 179] on p "The student indicated the use of Desmos and GDC throughout the work providing c…" at bounding box center [116, 167] width 173 height 32
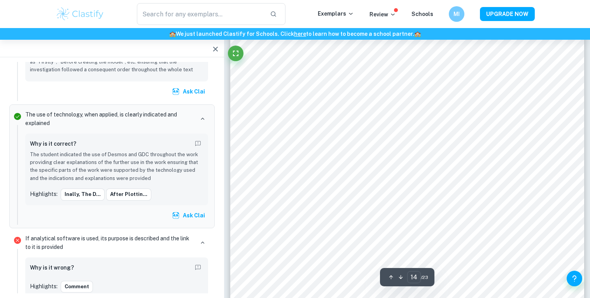
scroll to position [6759, 0]
click at [92, 197] on button "inally, the d..." at bounding box center [83, 194] width 44 height 12
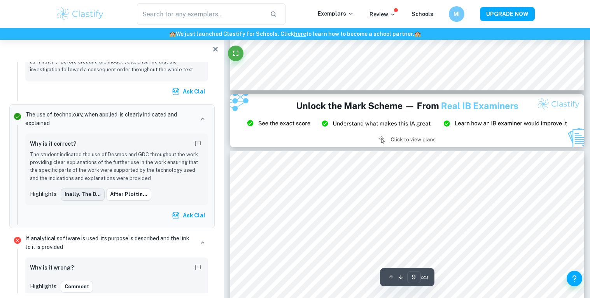
type input "8"
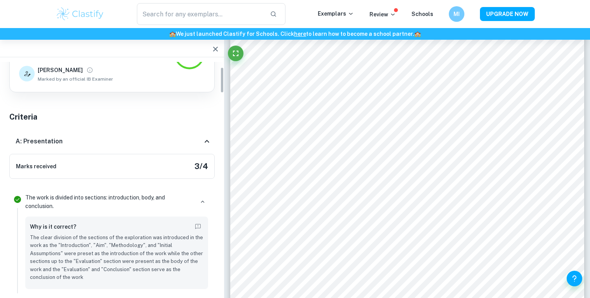
scroll to position [34, 0]
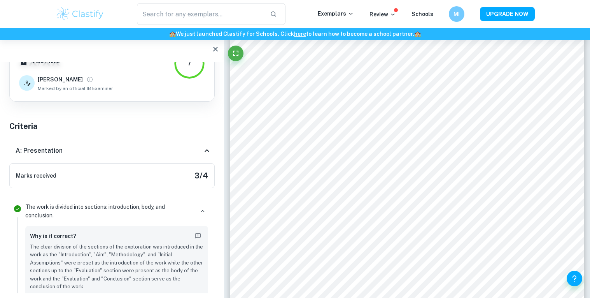
click at [23, 171] on h6 "Marks received" at bounding box center [36, 175] width 40 height 9
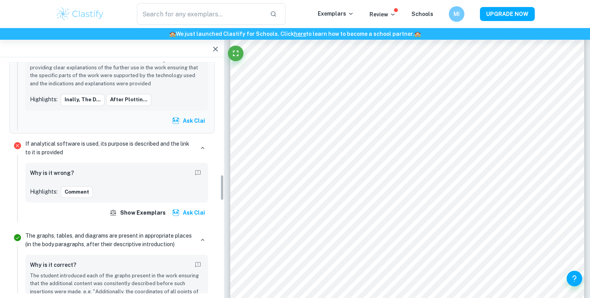
scroll to position [993, 0]
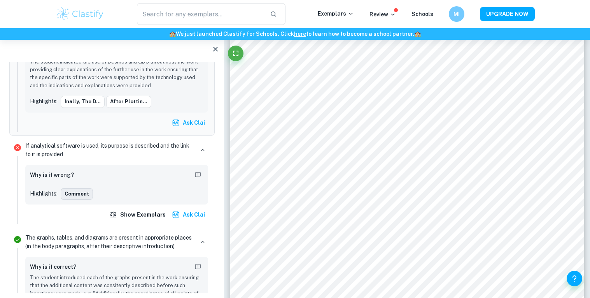
click at [77, 196] on button "Comment" at bounding box center [77, 194] width 32 height 12
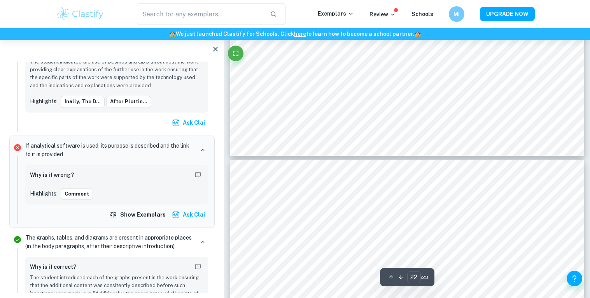
type input "23"
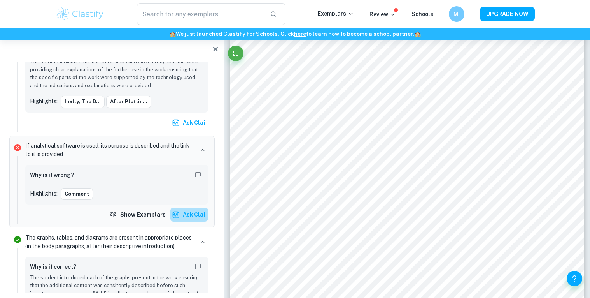
click at [188, 213] on button "Ask Clai" at bounding box center [189, 214] width 38 height 14
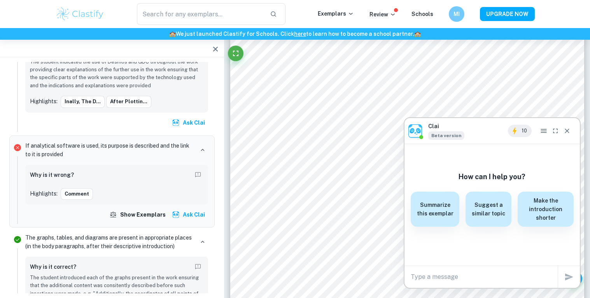
click at [459, 277] on textarea at bounding box center [484, 276] width 147 height 9
type textarea "What is analytical software"
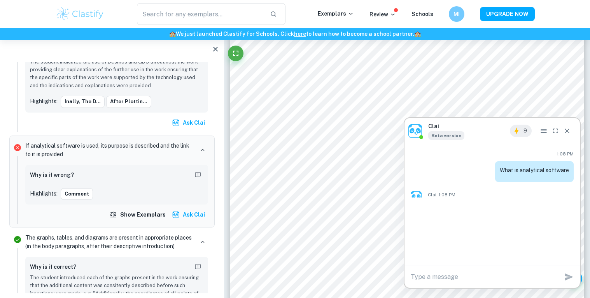
scroll to position [0, 0]
click at [440, 184] on div "1:08 PM What is analytical software Clai, 1:08 PM" at bounding box center [491, 187] width 175 height 87
click at [566, 137] on div "9" at bounding box center [541, 130] width 63 height 12
click at [566, 135] on button "Close" at bounding box center [567, 130] width 12 height 12
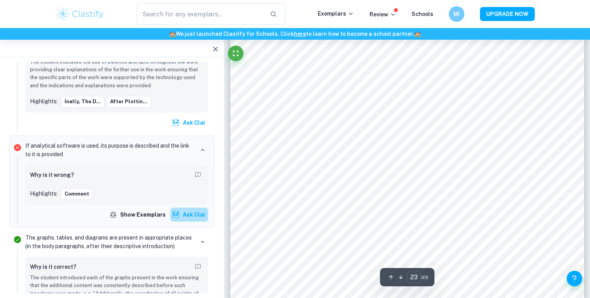
click at [200, 210] on button "Ask Clai" at bounding box center [189, 214] width 38 height 14
click at [200, 219] on button "Ask Clai" at bounding box center [189, 214] width 38 height 14
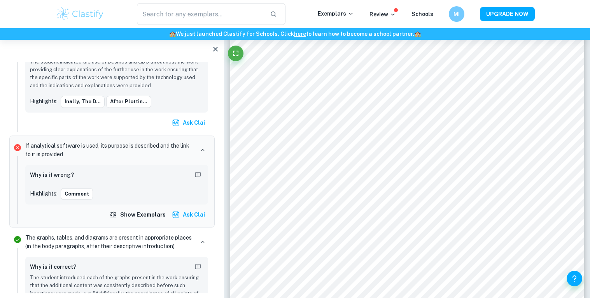
click at [187, 217] on button "Ask Clai" at bounding box center [189, 214] width 38 height 14
click at [192, 219] on button "Ask Clai" at bounding box center [189, 214] width 38 height 14
click at [193, 217] on button "Ask Clai" at bounding box center [189, 214] width 38 height 14
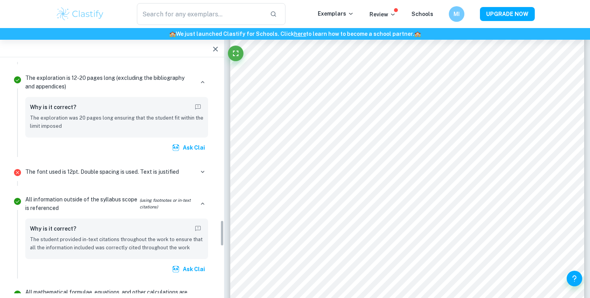
scroll to position [1404, 0]
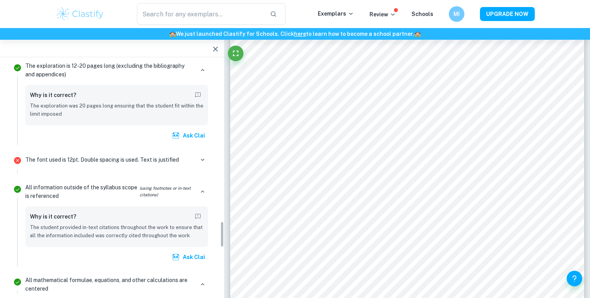
click at [175, 155] on p "The font used is 12pt. Double spacing is used. Text is justified" at bounding box center [102, 159] width 154 height 9
click at [202, 156] on icon "button" at bounding box center [202, 159] width 7 height 7
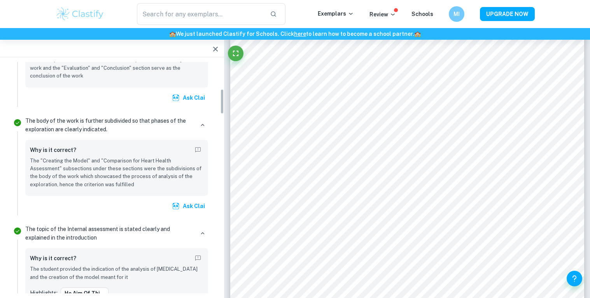
scroll to position [244, 0]
click at [70, 181] on p "The "Creating the Model" and "Comparison for Heart Health Assessment" subsectio…" at bounding box center [116, 173] width 173 height 32
click at [201, 129] on button "button" at bounding box center [202, 125] width 11 height 11
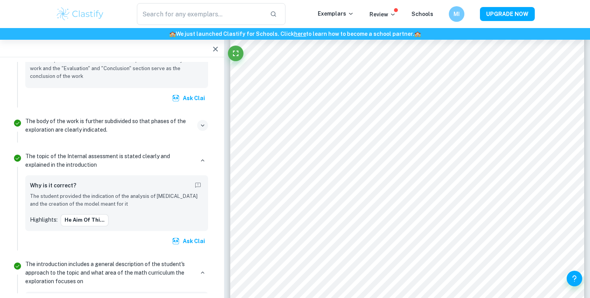
click at [201, 129] on button "button" at bounding box center [202, 125] width 11 height 11
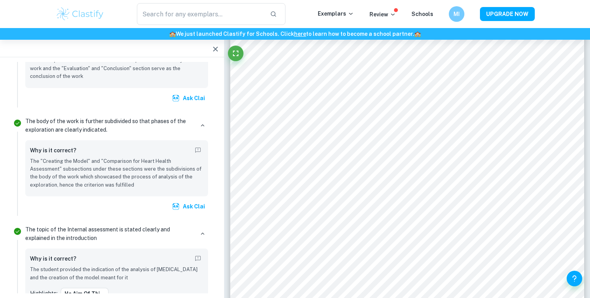
click at [150, 172] on p "The "Creating the Model" and "Comparison for Heart Health Assessment" subsectio…" at bounding box center [116, 173] width 173 height 32
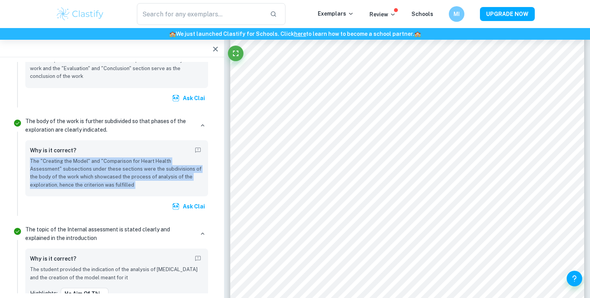
click at [150, 172] on p "The "Creating the Model" and "Comparison for Heart Health Assessment" subsectio…" at bounding box center [116, 173] width 173 height 32
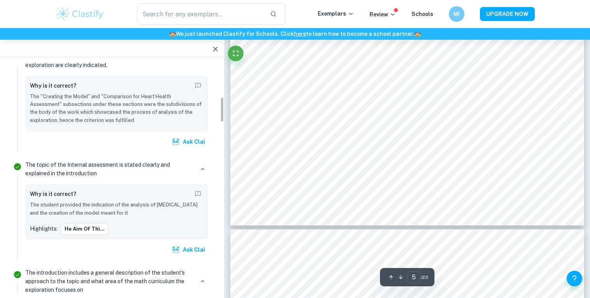
scroll to position [319, 0]
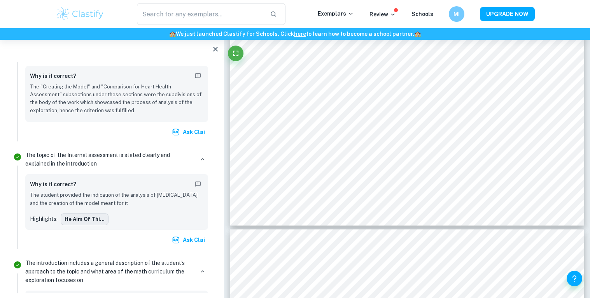
click at [99, 220] on button "he aim of thi..." at bounding box center [85, 219] width 48 height 12
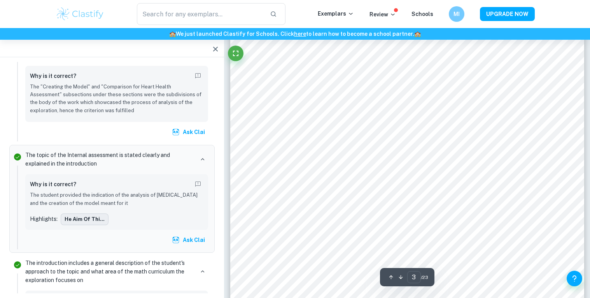
scroll to position [1279, 0]
click at [172, 194] on p "The student provided the indication of the analysis of [MEDICAL_DATA] and the c…" at bounding box center [116, 199] width 173 height 16
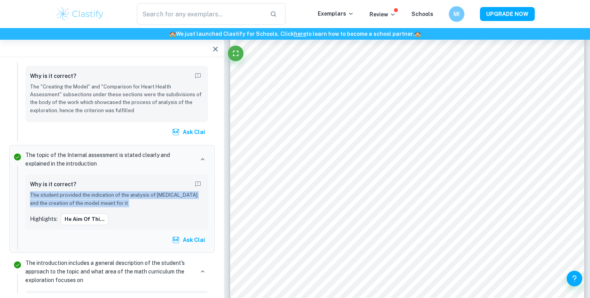
click at [172, 194] on p "The student provided the indication of the analysis of [MEDICAL_DATA] and the c…" at bounding box center [116, 199] width 173 height 16
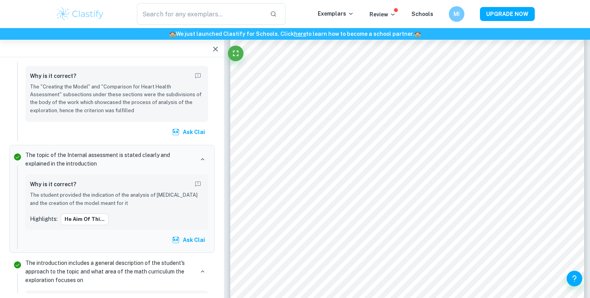
click at [172, 194] on p "The student provided the indication of the analysis of [MEDICAL_DATA] and the c…" at bounding box center [116, 199] width 173 height 16
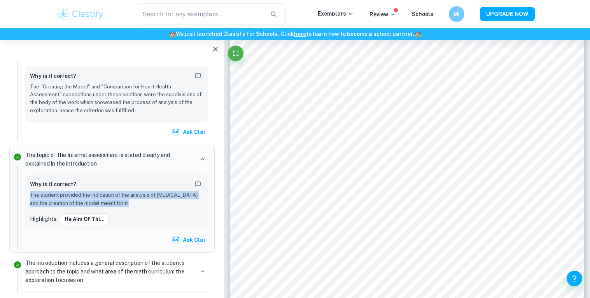
click at [172, 194] on p "The student provided the indication of the analysis of [MEDICAL_DATA] and the c…" at bounding box center [116, 199] width 173 height 16
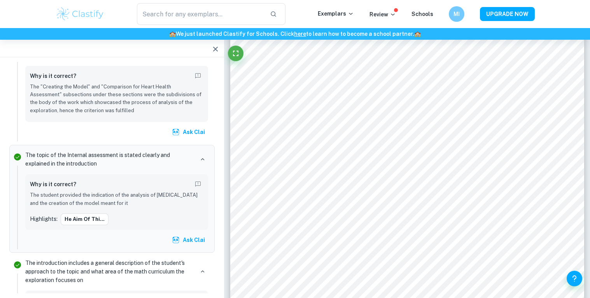
click at [172, 194] on p "The student provided the indication of the analysis of [MEDICAL_DATA] and the c…" at bounding box center [116, 199] width 173 height 16
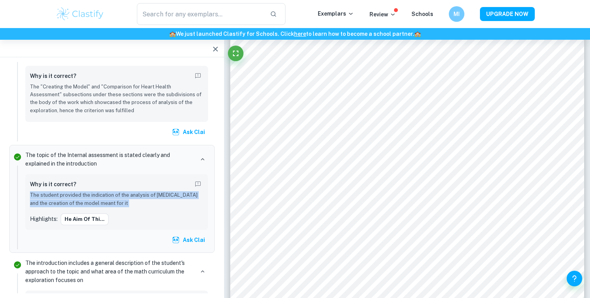
click at [172, 194] on p "The student provided the indication of the analysis of [MEDICAL_DATA] and the c…" at bounding box center [116, 199] width 173 height 16
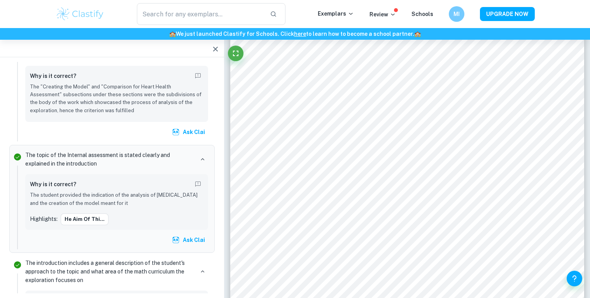
click at [172, 194] on p "The student provided the indication of the analysis of [MEDICAL_DATA] and the c…" at bounding box center [116, 199] width 173 height 16
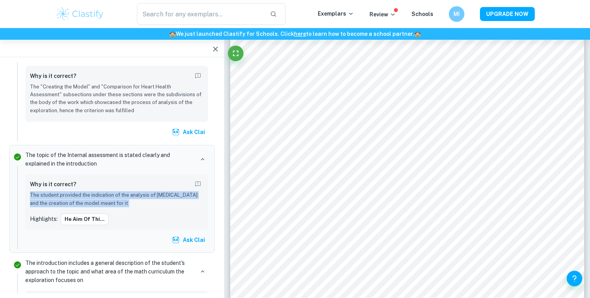
click at [172, 194] on p "The student provided the indication of the analysis of [MEDICAL_DATA] and the c…" at bounding box center [116, 199] width 173 height 16
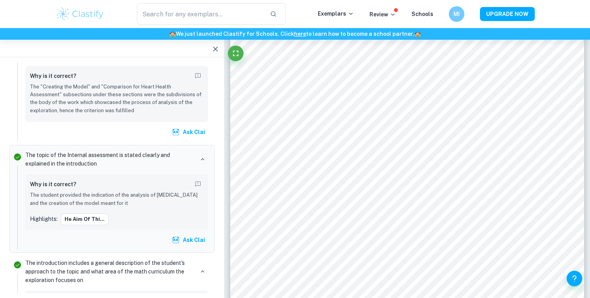
click at [172, 194] on p "The student provided the indication of the analysis of [MEDICAL_DATA] and the c…" at bounding box center [116, 199] width 173 height 16
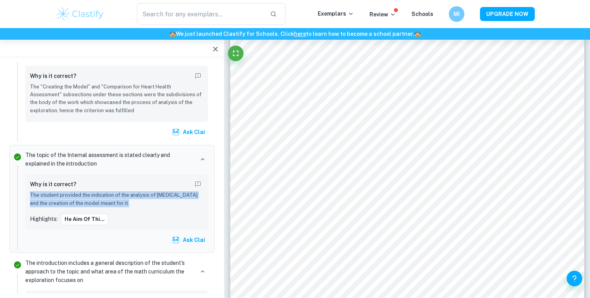
click at [172, 194] on p "The student provided the indication of the analysis of [MEDICAL_DATA] and the c…" at bounding box center [116, 199] width 173 height 16
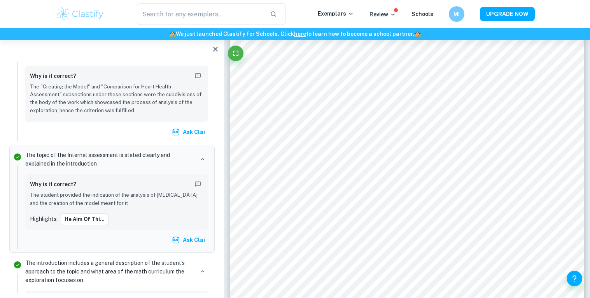
click at [172, 194] on p "The student provided the indication of the analysis of [MEDICAL_DATA] and the c…" at bounding box center [116, 199] width 173 height 16
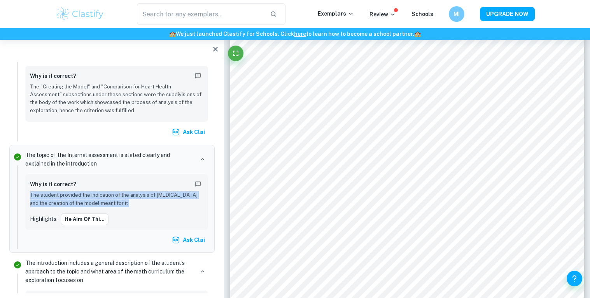
click at [172, 194] on p "The student provided the indication of the analysis of [MEDICAL_DATA] and the c…" at bounding box center [116, 199] width 173 height 16
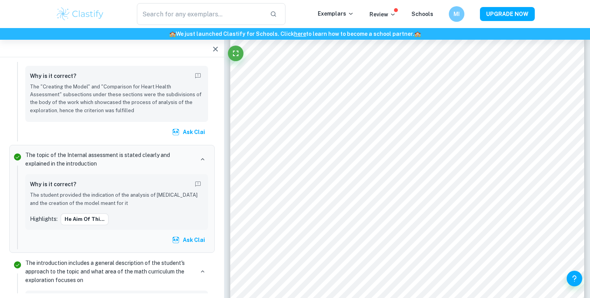
click at [172, 194] on p "The student provided the indication of the analysis of [MEDICAL_DATA] and the c…" at bounding box center [116, 199] width 173 height 16
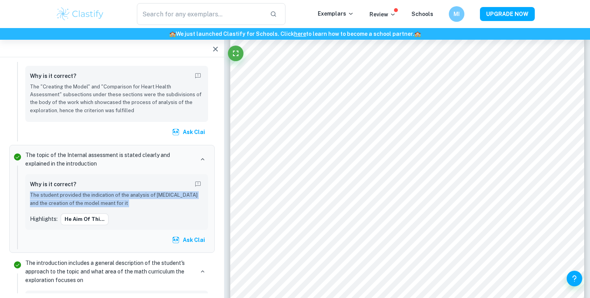
click at [172, 194] on p "The student provided the indication of the analysis of [MEDICAL_DATA] and the c…" at bounding box center [116, 199] width 173 height 16
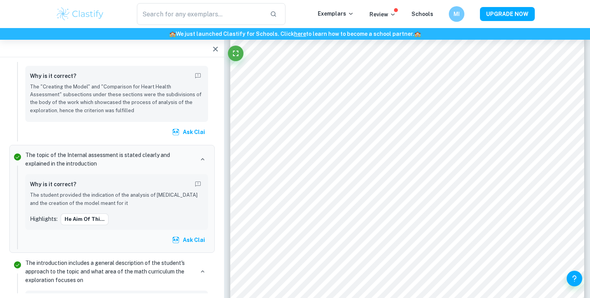
click at [172, 194] on p "The student provided the indication of the analysis of [MEDICAL_DATA] and the c…" at bounding box center [116, 199] width 173 height 16
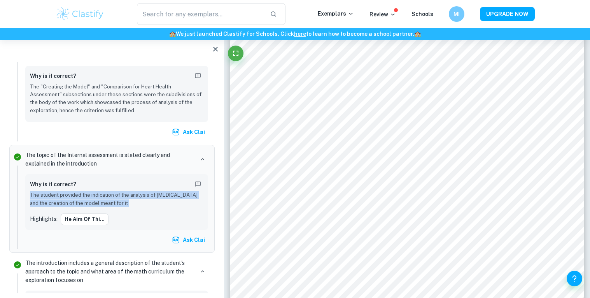
click at [172, 194] on p "The student provided the indication of the analysis of [MEDICAL_DATA] and the c…" at bounding box center [116, 199] width 173 height 16
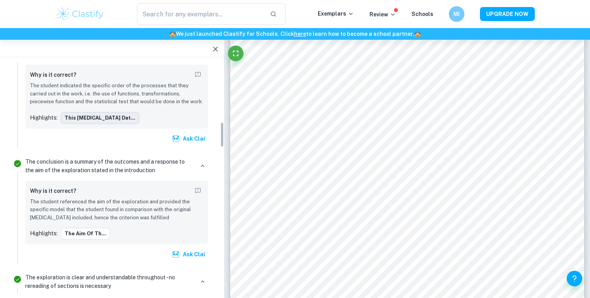
scroll to position [546, 0]
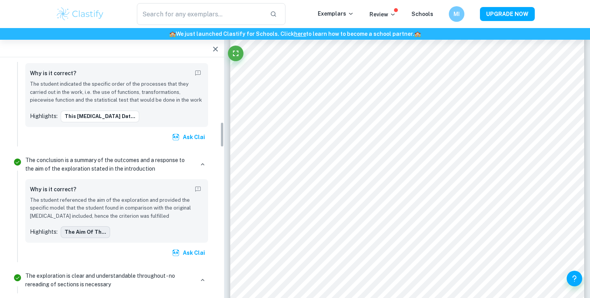
click at [93, 231] on button "The aim of th..." at bounding box center [85, 232] width 49 height 12
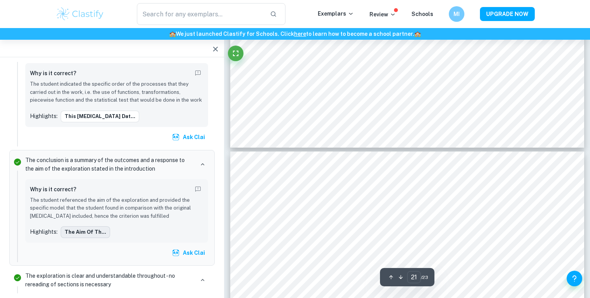
type input "22"
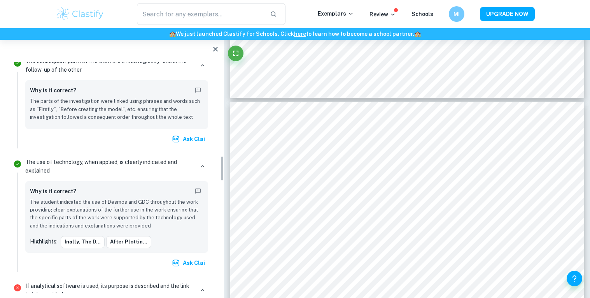
scroll to position [846, 0]
